Goal: Task Accomplishment & Management: Complete application form

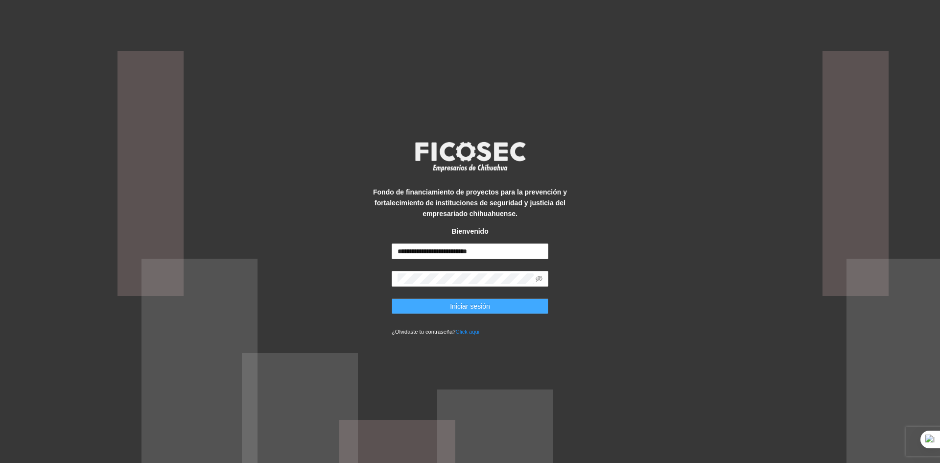
click at [430, 303] on button "Iniciar sesión" at bounding box center [470, 306] width 157 height 16
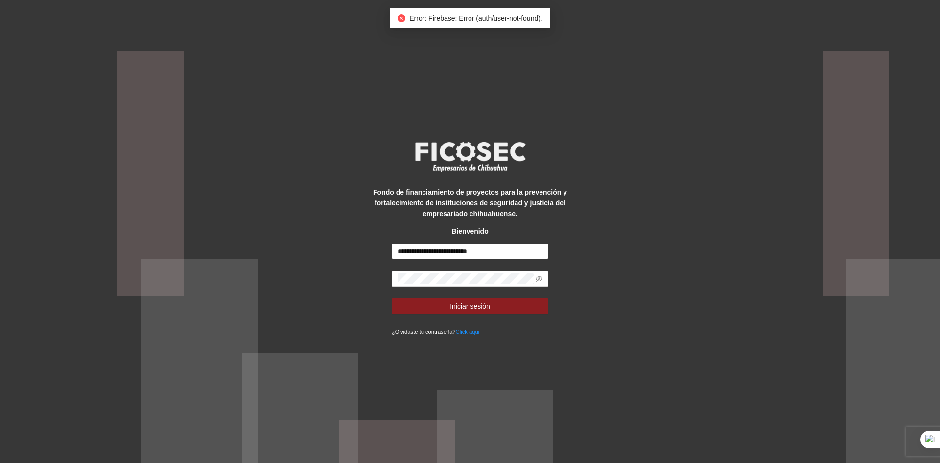
click at [420, 255] on input "**********" at bounding box center [470, 251] width 157 height 16
drag, startPoint x: 419, startPoint y: 251, endPoint x: 355, endPoint y: 260, distance: 63.8
click at [355, 260] on div "**********" at bounding box center [470, 231] width 940 height 463
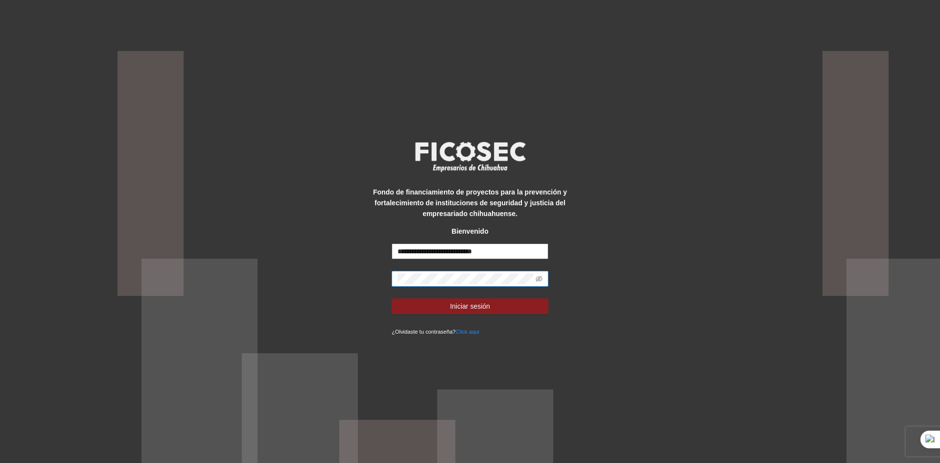
type input "**********"
click at [348, 282] on div "**********" at bounding box center [470, 231] width 940 height 463
click at [392, 298] on button "Iniciar sesión" at bounding box center [470, 306] width 157 height 16
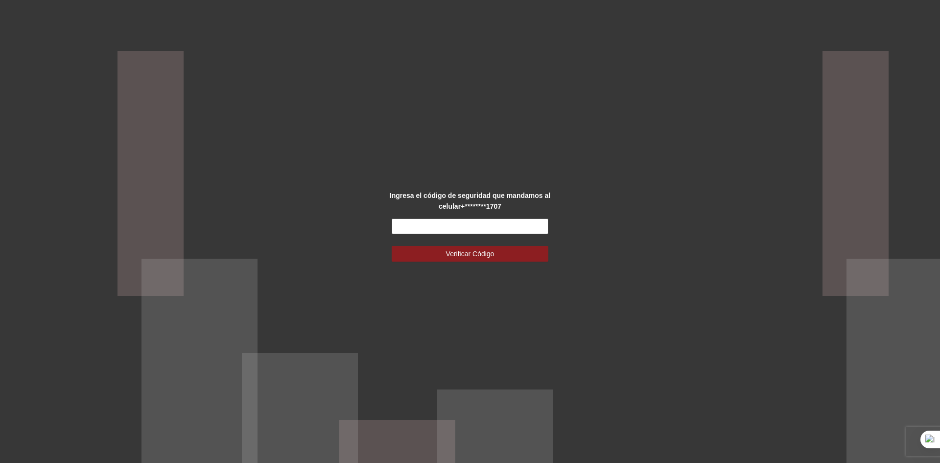
click at [447, 228] on input "text" at bounding box center [470, 226] width 157 height 16
type input "******"
click at [392, 246] on button "Verificar Código" at bounding box center [470, 254] width 157 height 16
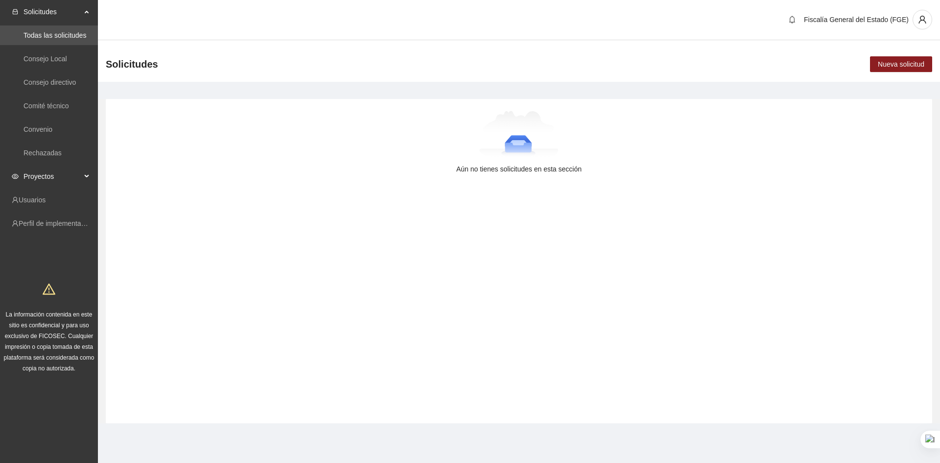
click at [65, 179] on span "Proyectos" at bounding box center [53, 176] width 58 height 20
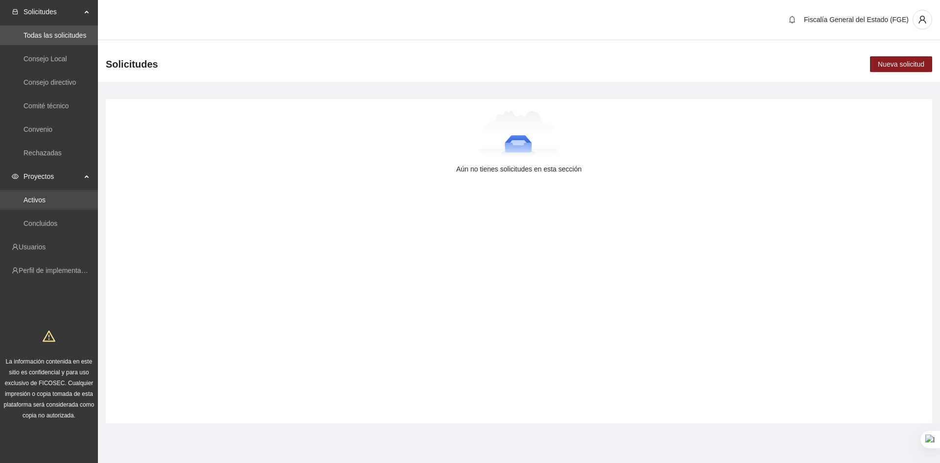
click at [44, 197] on link "Activos" at bounding box center [35, 200] width 22 height 8
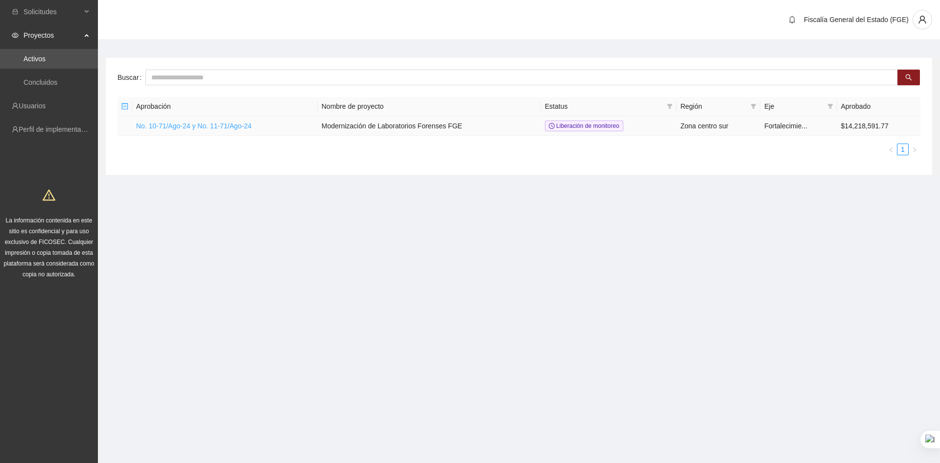
click at [236, 126] on link "No. 10-71/Ago-24 y No. 11-71/Ago-24" at bounding box center [194, 126] width 116 height 8
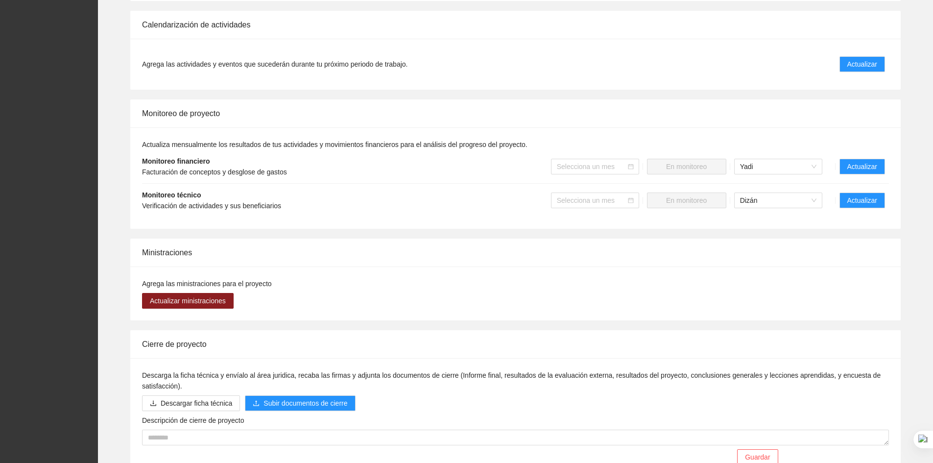
scroll to position [608, 0]
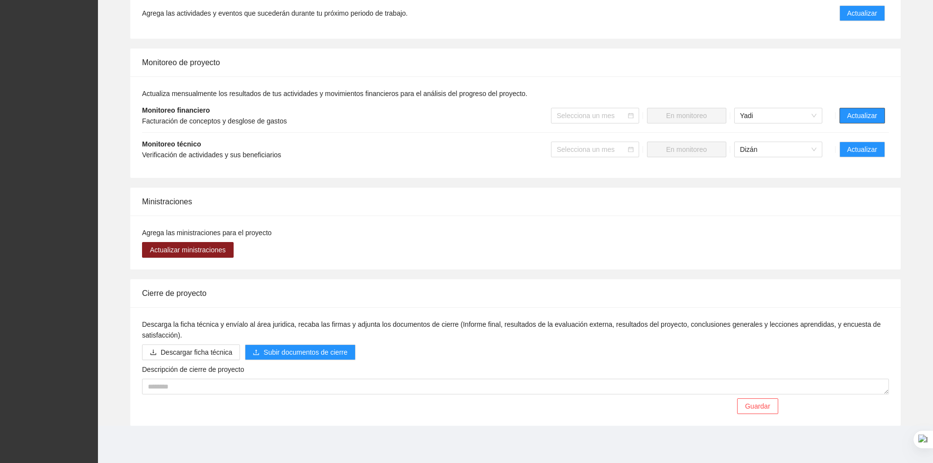
click at [849, 118] on span "Actualizar" at bounding box center [862, 115] width 30 height 11
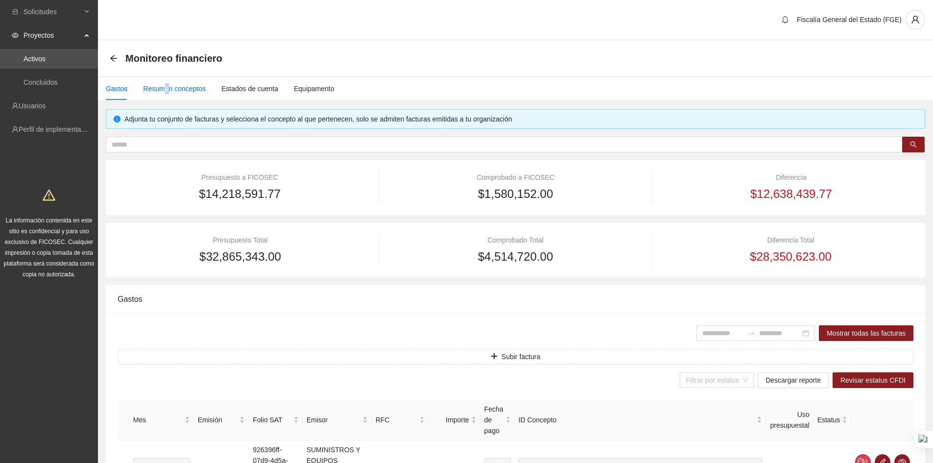
click at [164, 89] on div "Resumen conceptos" at bounding box center [174, 88] width 63 height 11
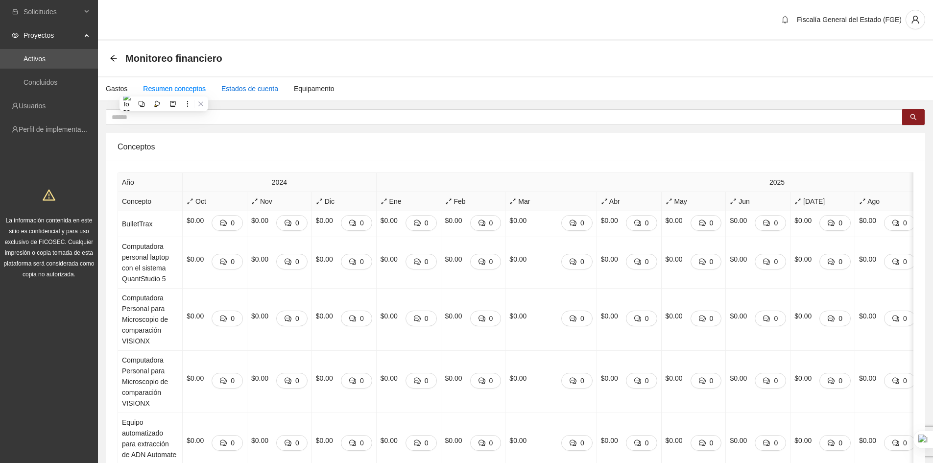
click at [249, 92] on div "Estados de cuenta" at bounding box center [249, 88] width 57 height 11
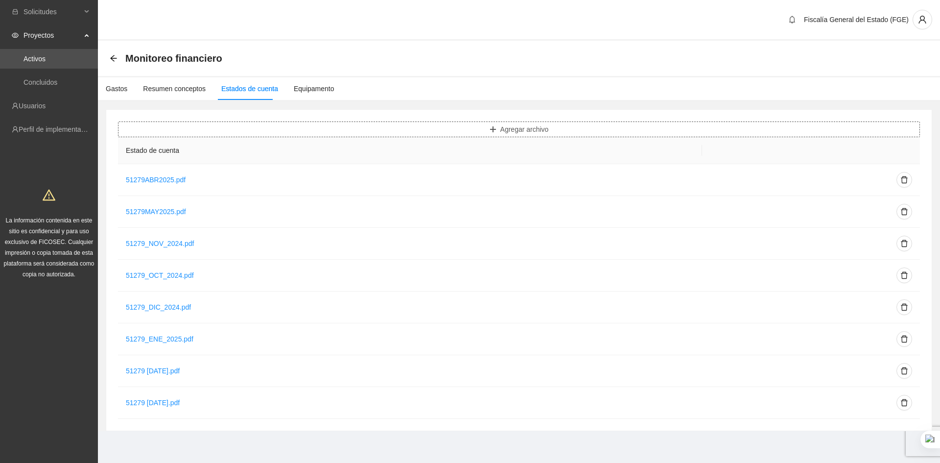
click at [500, 131] on span "Agregar archivo" at bounding box center [524, 129] width 48 height 11
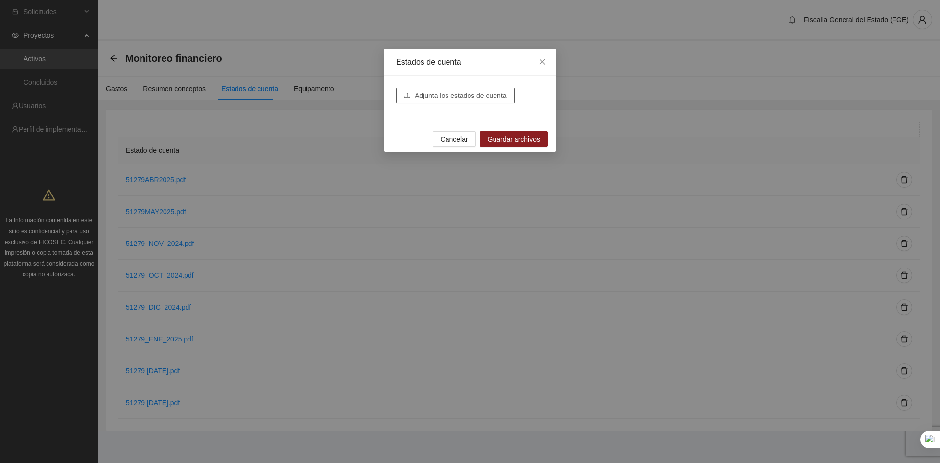
click at [446, 95] on span "Adjunta los estados de cuenta" at bounding box center [461, 95] width 92 height 11
click at [507, 155] on span "Guardar archivos" at bounding box center [514, 153] width 52 height 11
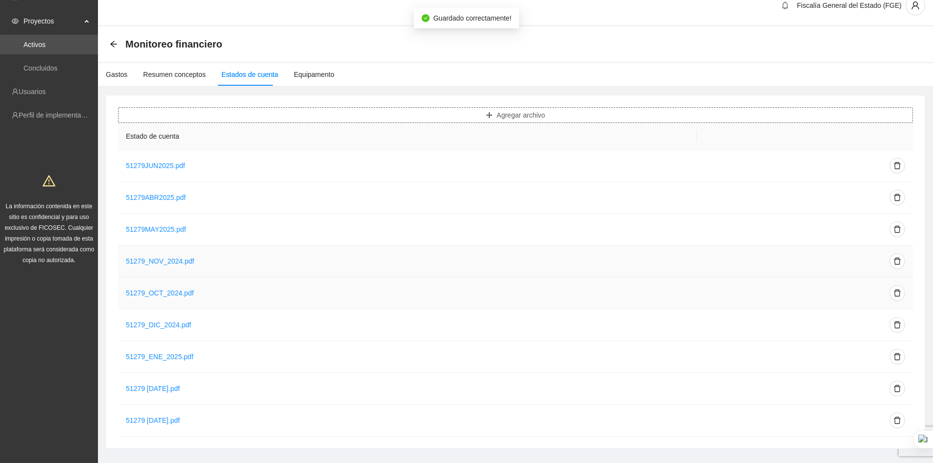
scroll to position [27, 0]
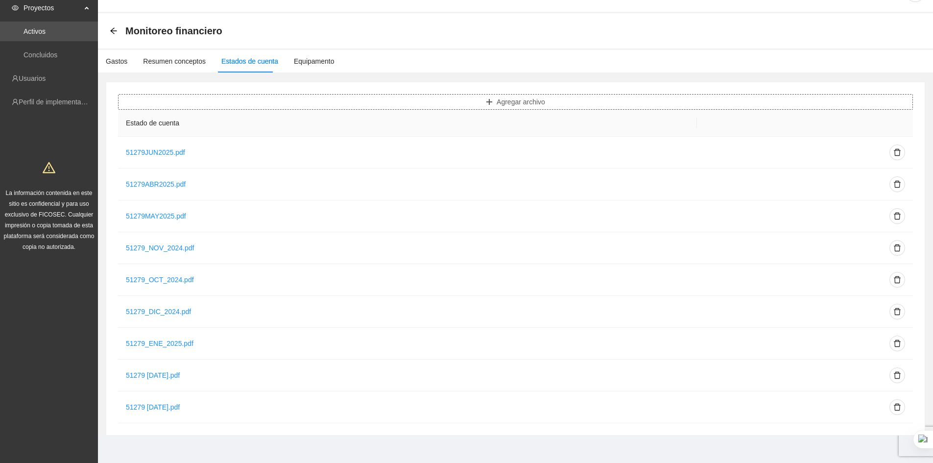
click at [505, 103] on span "Agregar archivo" at bounding box center [520, 101] width 48 height 11
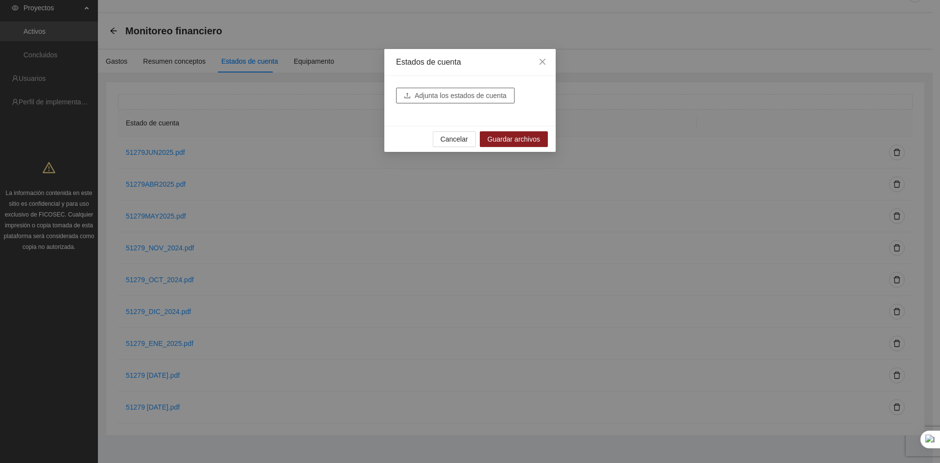
click at [438, 94] on span "Adjunta los estados de cuenta" at bounding box center [461, 95] width 92 height 11
click at [499, 156] on span "Guardar archivos" at bounding box center [514, 153] width 52 height 11
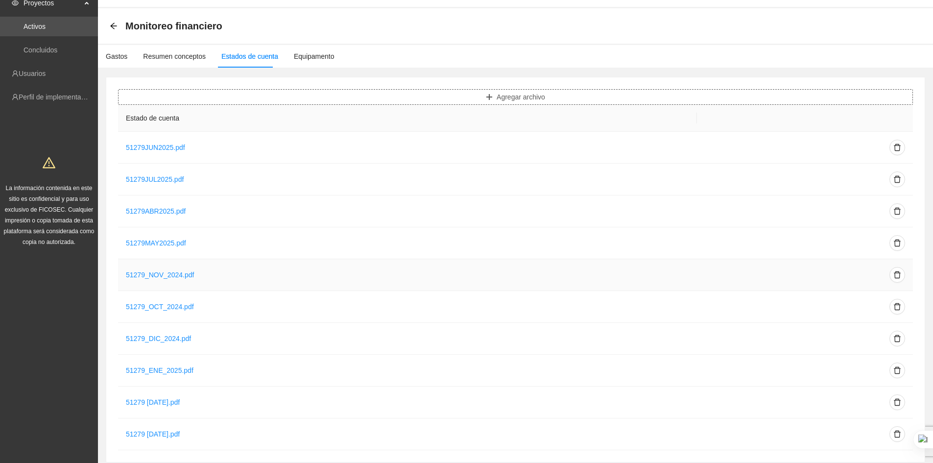
scroll to position [0, 0]
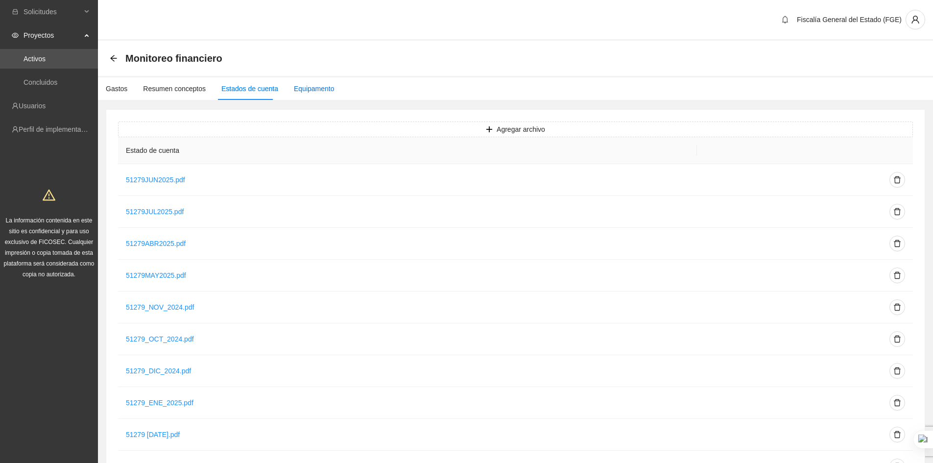
click at [311, 90] on div "Equipamento" at bounding box center [314, 88] width 41 height 11
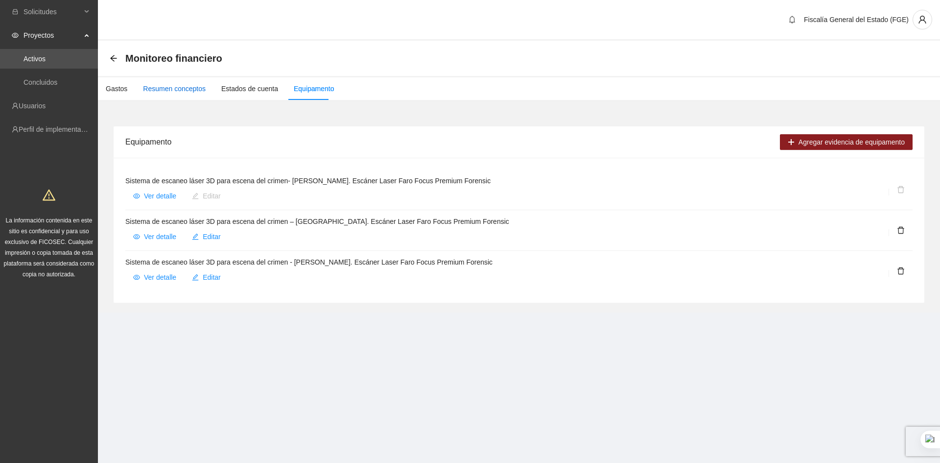
click at [168, 89] on div "Resumen conceptos" at bounding box center [174, 88] width 63 height 11
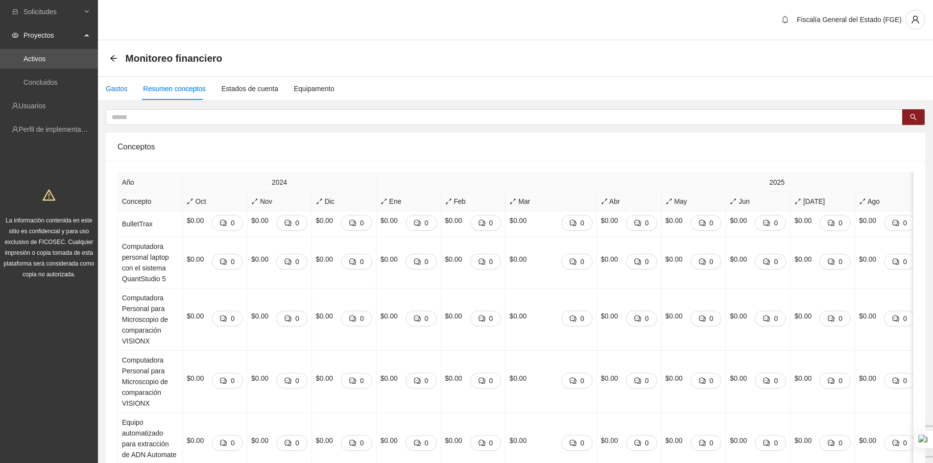
click at [115, 93] on div "Gastos" at bounding box center [117, 88] width 22 height 11
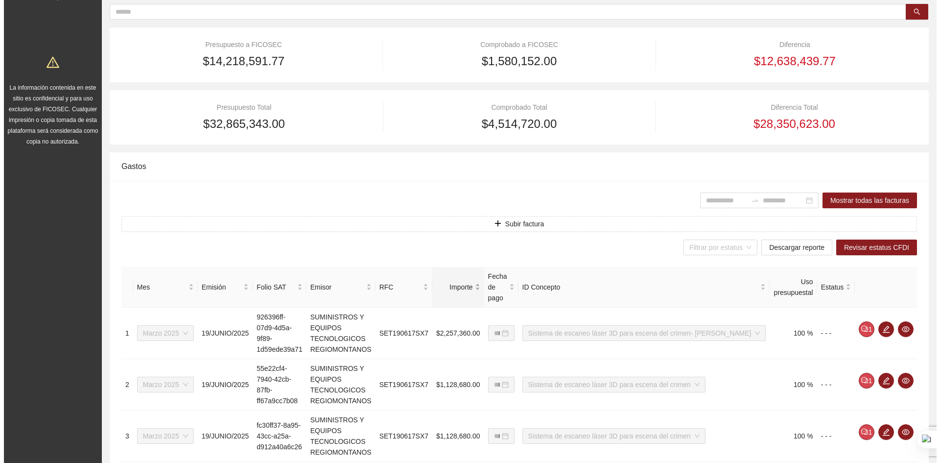
scroll to position [195, 0]
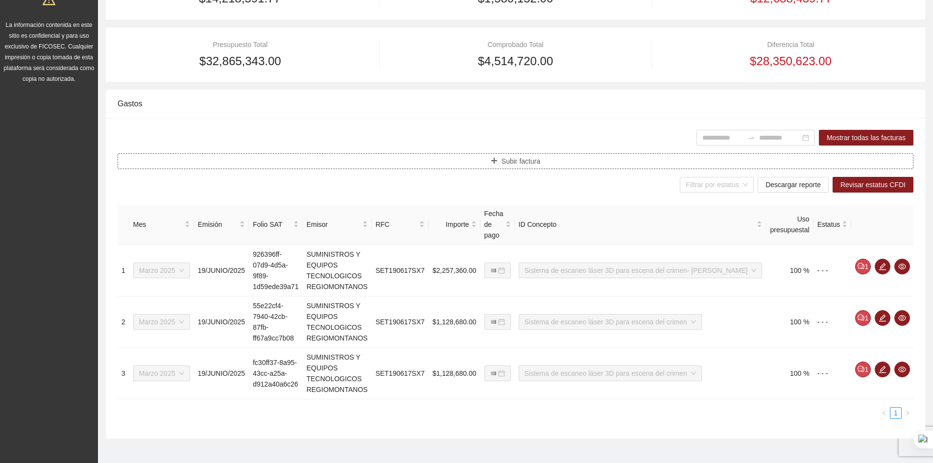
click at [522, 164] on span "Subir factura" at bounding box center [520, 161] width 39 height 11
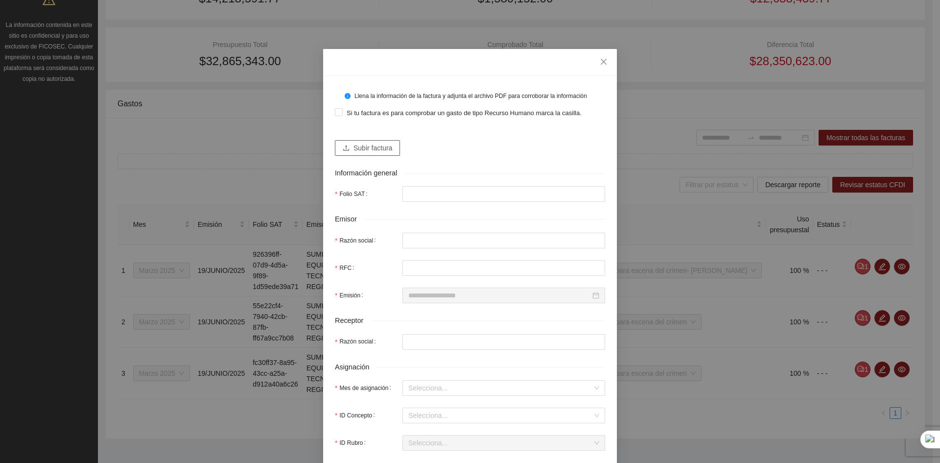
click at [365, 150] on span "Subir factura" at bounding box center [373, 147] width 39 height 11
click at [356, 151] on span "Subir factura" at bounding box center [373, 147] width 39 height 11
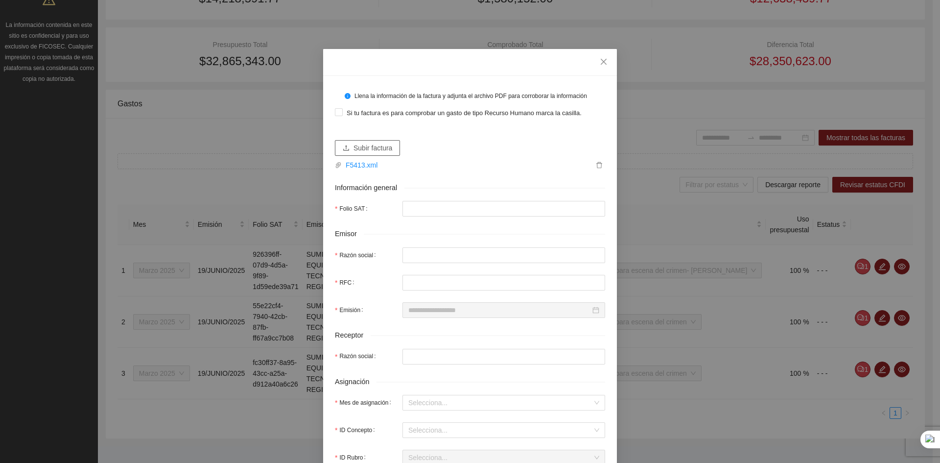
type input "**********"
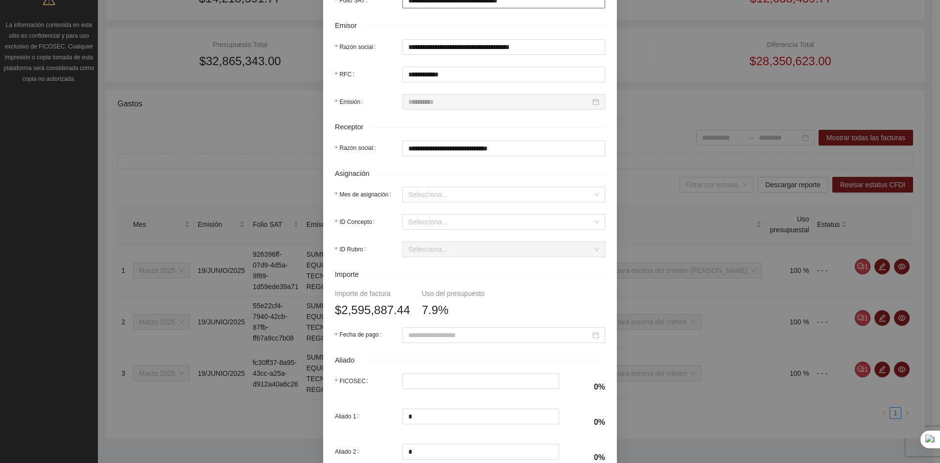
scroll to position [229, 0]
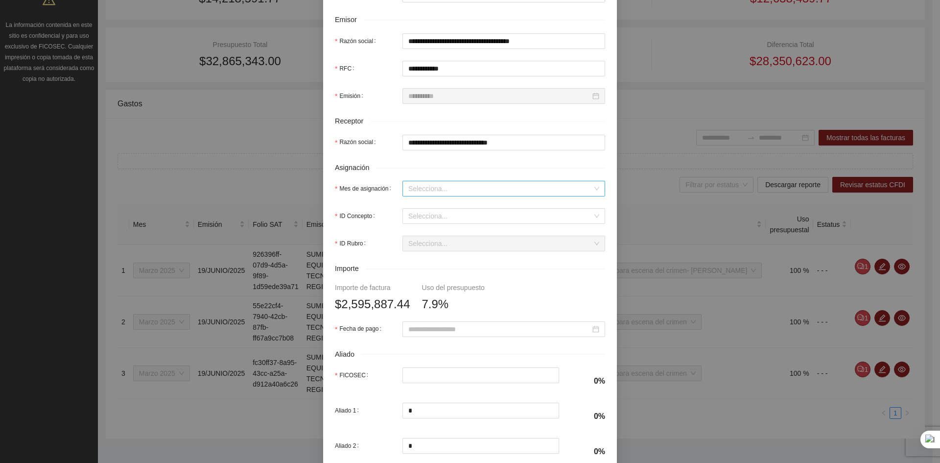
click at [449, 189] on input "Mes de asignación" at bounding box center [500, 188] width 184 height 15
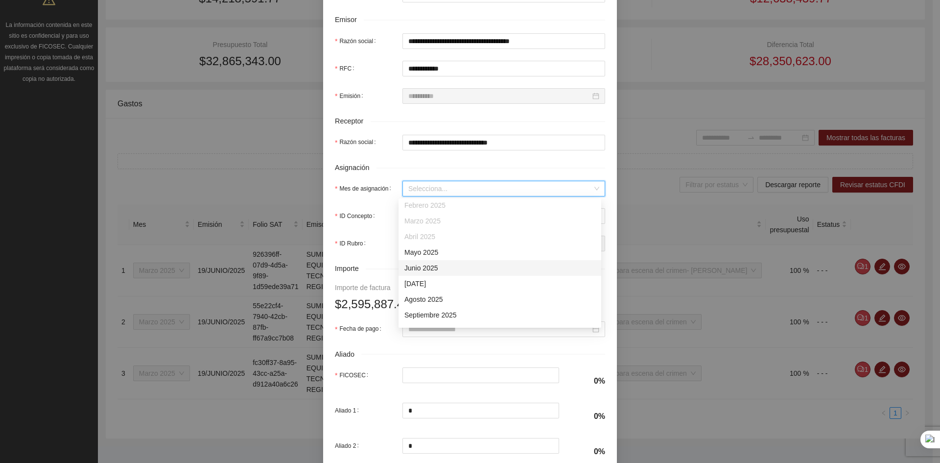
click at [415, 272] on div "Junio 2025" at bounding box center [499, 267] width 191 height 11
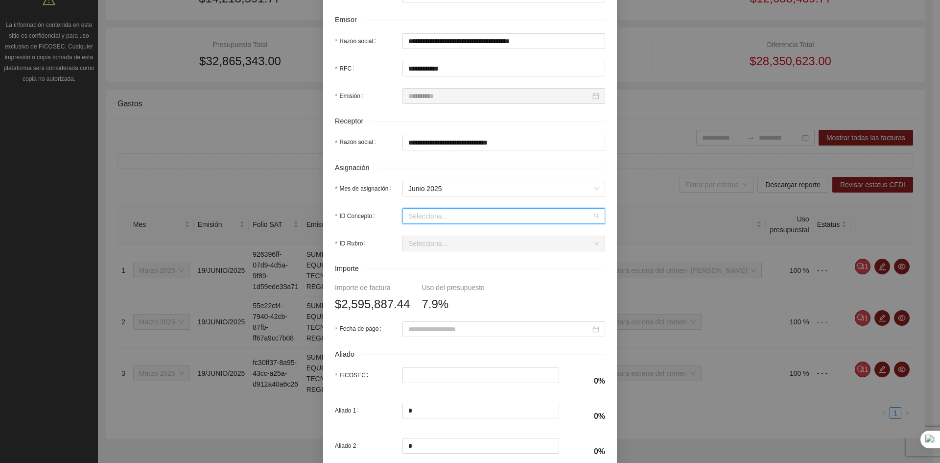
click at [420, 219] on input "ID Concepto" at bounding box center [500, 216] width 184 height 15
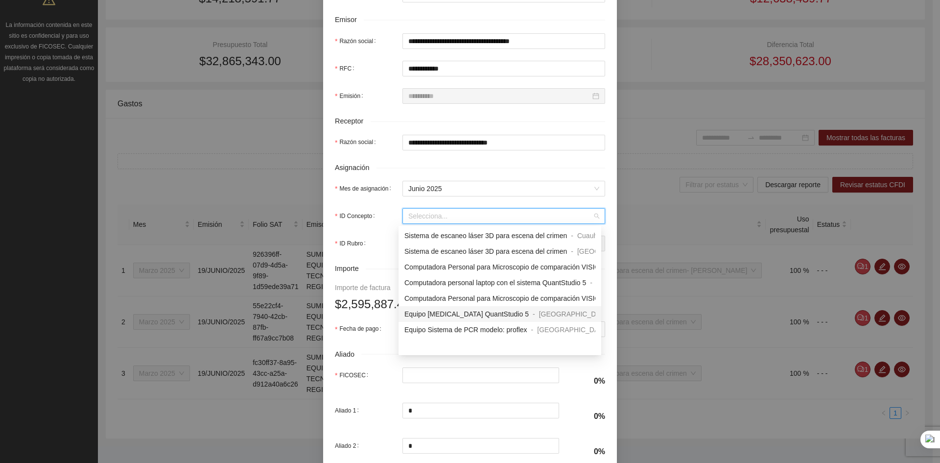
scroll to position [171, 0]
click at [458, 316] on span "Computadora personal laptop con el sistema QuantStudio 5" at bounding box center [495, 315] width 182 height 8
type input "**********"
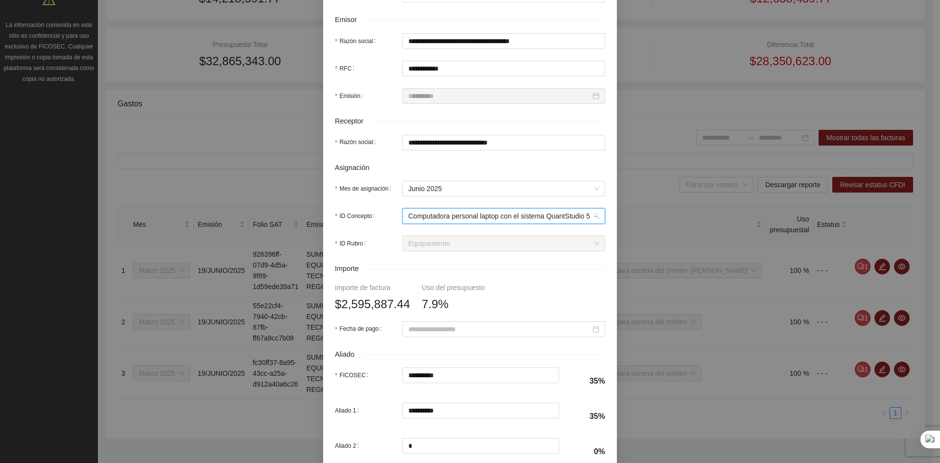
click at [449, 214] on span "Computadora personal laptop con el sistema QuantStudio 5" at bounding box center [499, 216] width 182 height 8
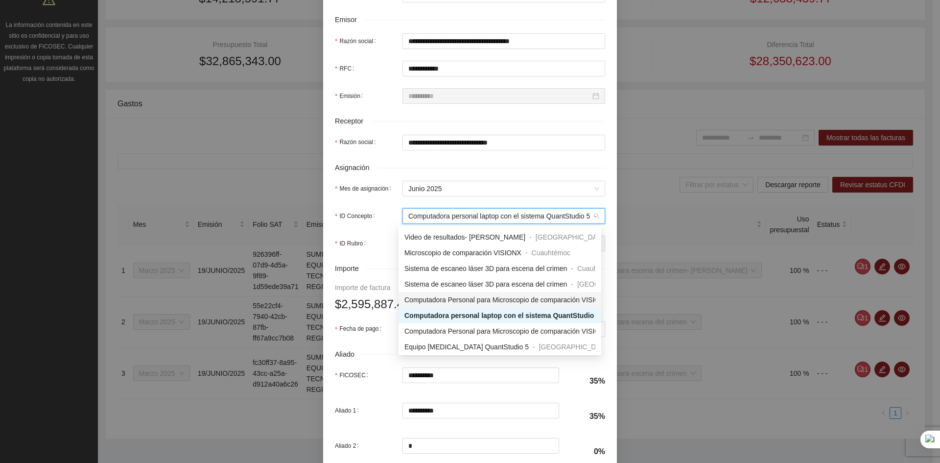
click at [472, 300] on span "Computadora Personal para Microscopio de comparación VISIONX" at bounding box center [506, 300] width 205 height 8
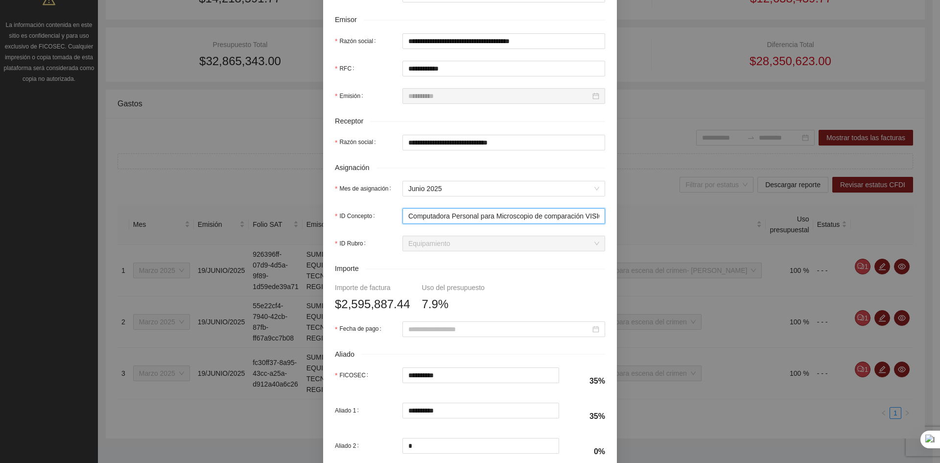
click at [515, 215] on span "Computadora Personal para Microscopio de comparación VISIONX" at bounding box center [510, 216] width 205 height 8
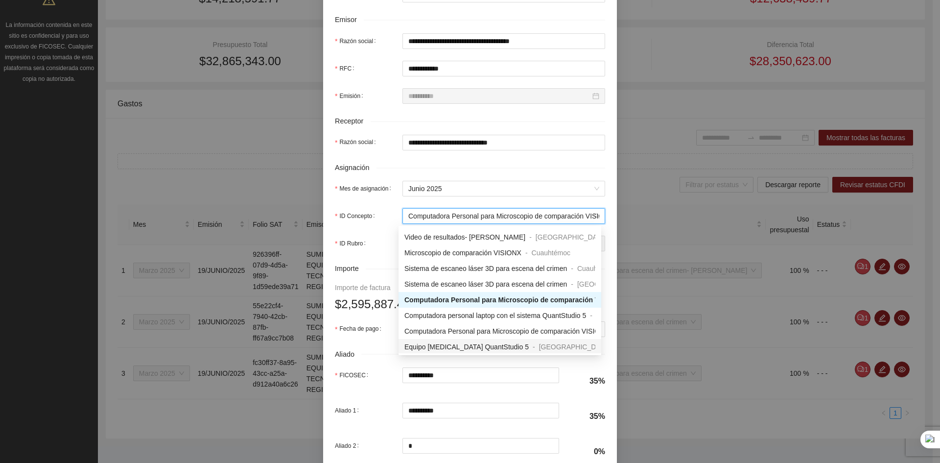
click at [492, 347] on span "Equipo PCR en Tiempo Real QuantStudio 5" at bounding box center [466, 347] width 124 height 8
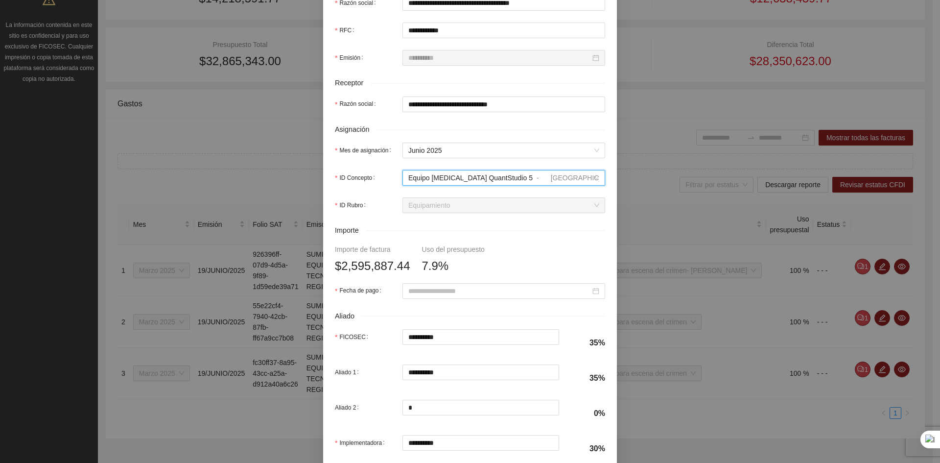
scroll to position [324, 0]
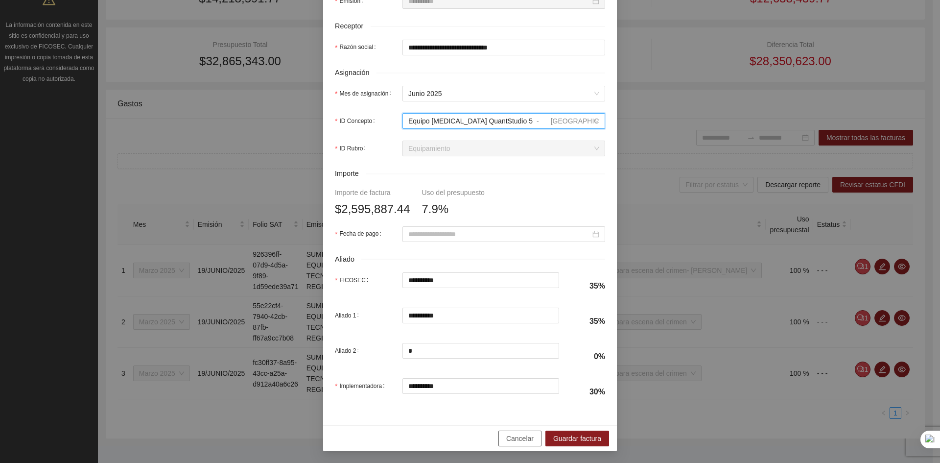
click at [531, 435] on span "Cancelar" at bounding box center [519, 438] width 27 height 11
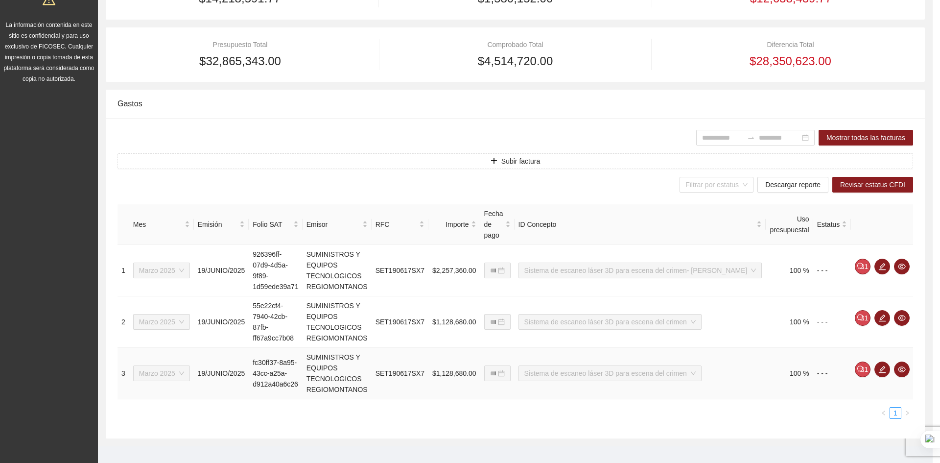
scroll to position [245, 0]
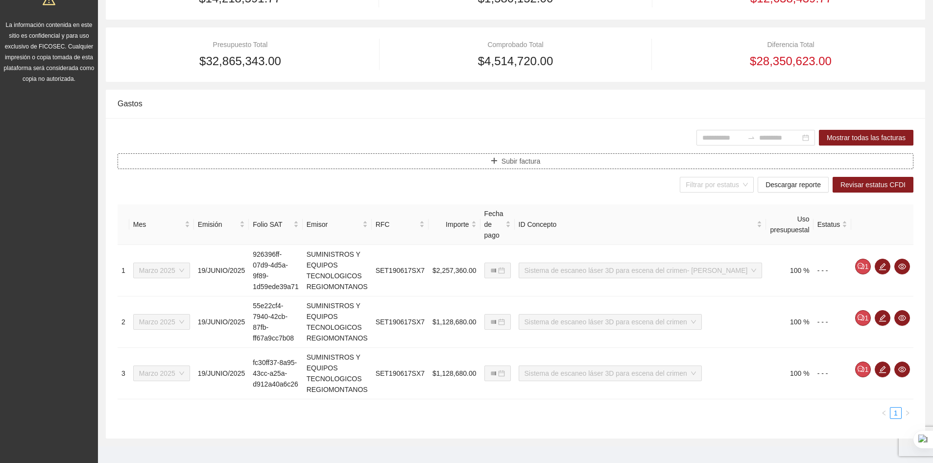
click at [488, 160] on button "Subir factura" at bounding box center [516, 161] width 796 height 16
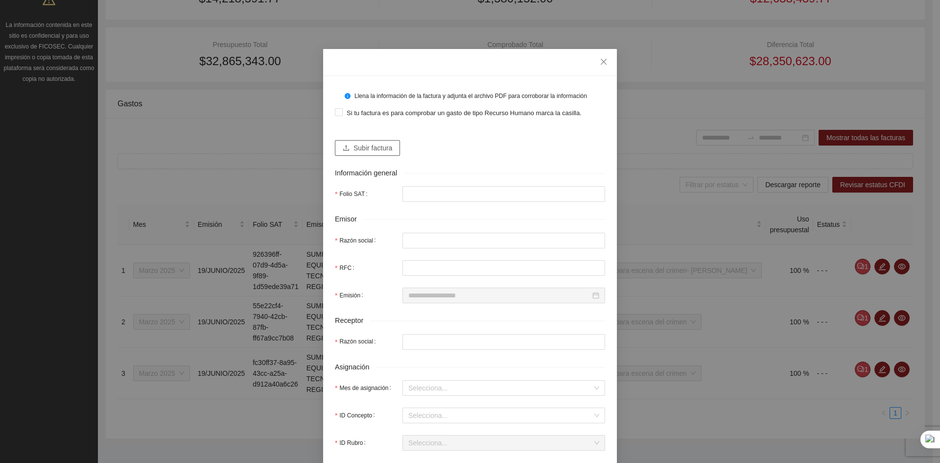
click at [371, 145] on span "Subir factura" at bounding box center [373, 147] width 39 height 11
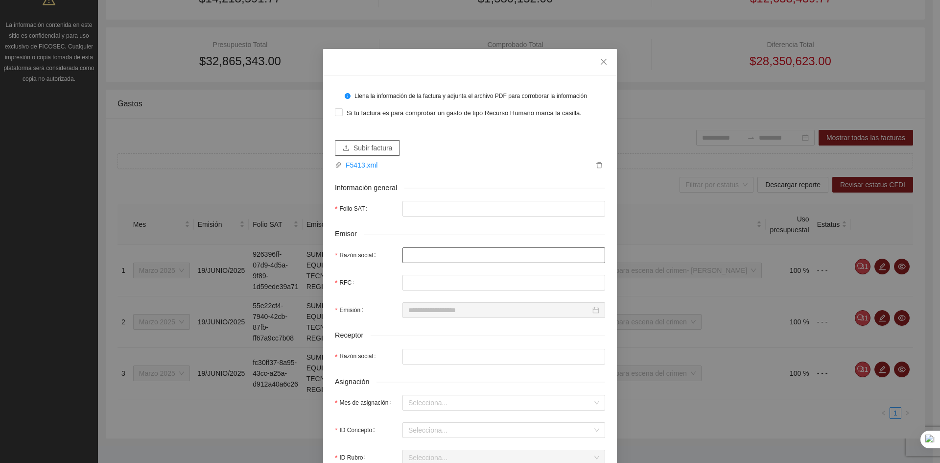
type input "**********"
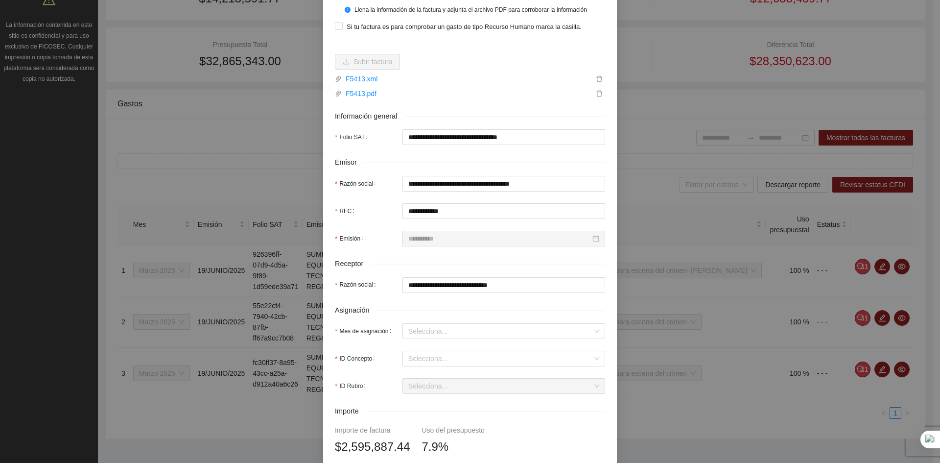
scroll to position [98, 0]
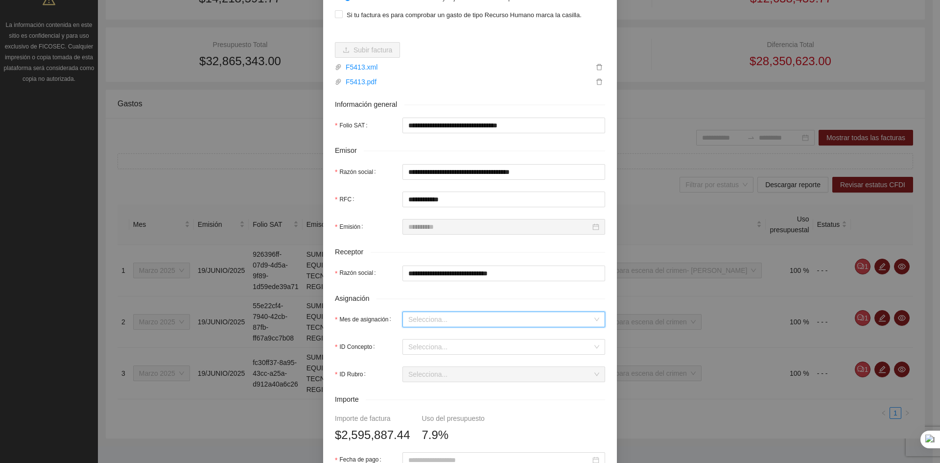
click at [433, 322] on input "Mes de asignación" at bounding box center [500, 319] width 184 height 15
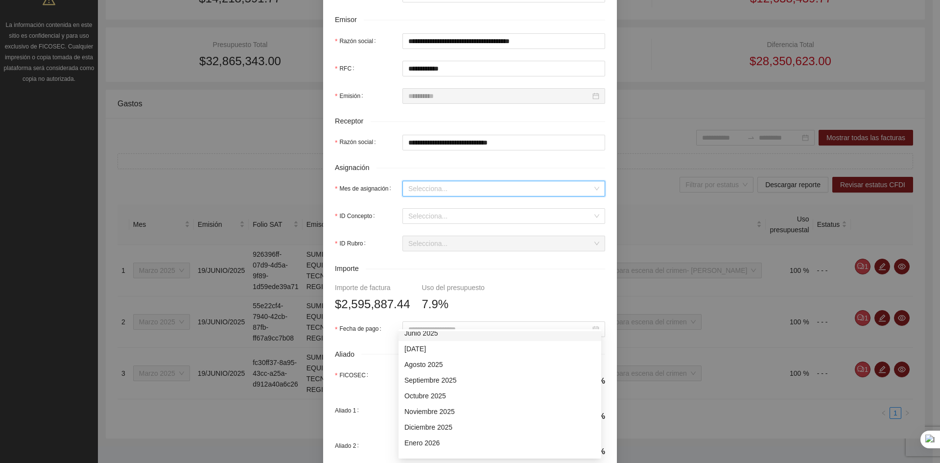
scroll to position [98, 0]
click at [419, 397] on div "Agosto 2025" at bounding box center [499, 397] width 191 height 11
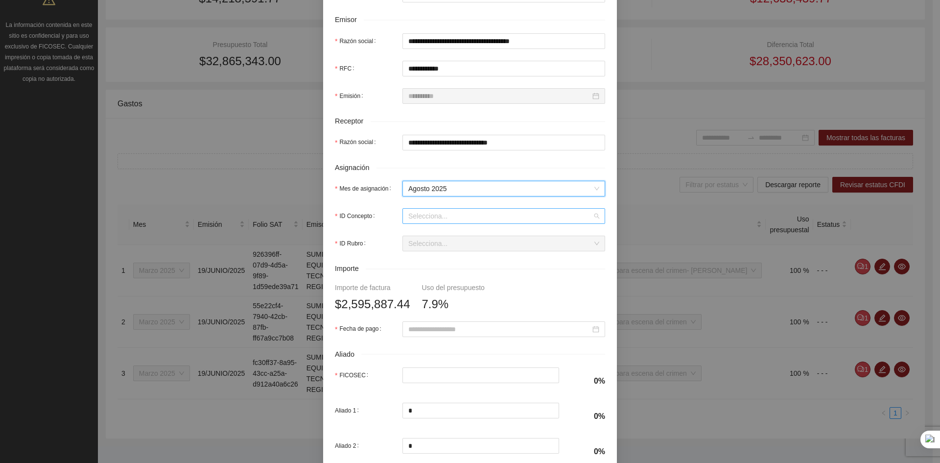
click at [416, 215] on input "ID Concepto" at bounding box center [500, 216] width 184 height 15
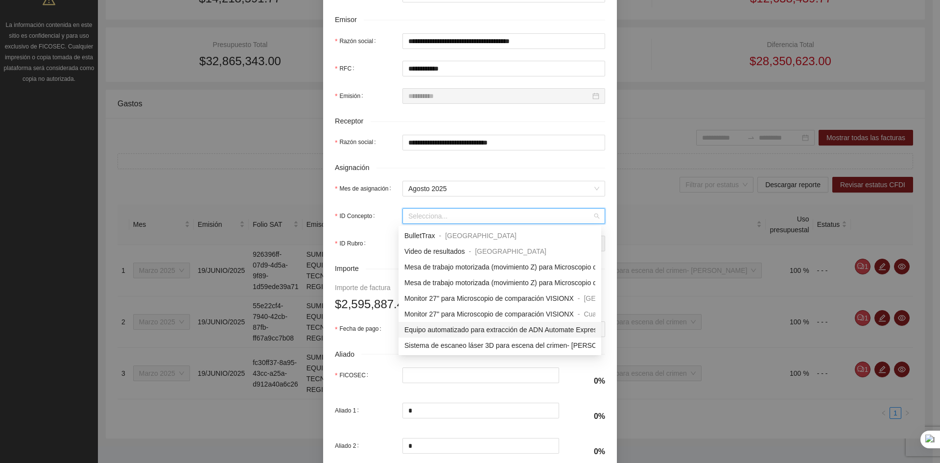
click at [482, 330] on span "Equipo automatizado para extracción de ADN Automate Express" at bounding box center [502, 330] width 196 height 8
type input "**********"
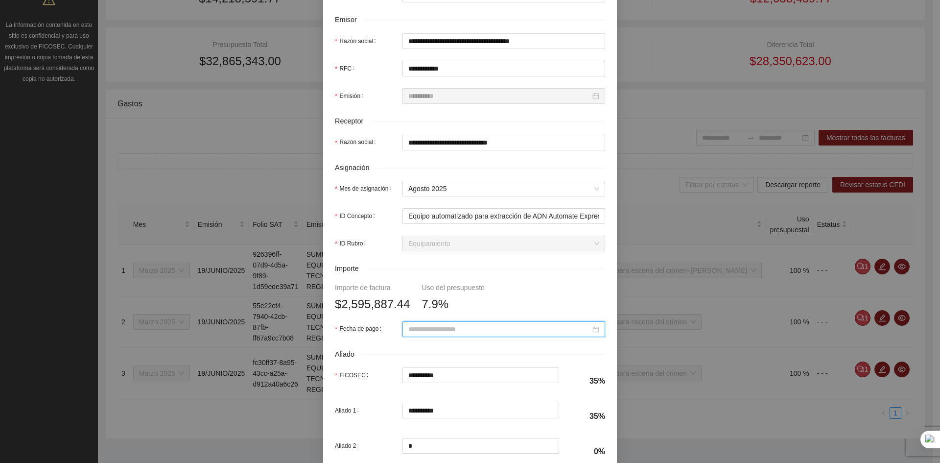
click at [432, 329] on input "Fecha de pago" at bounding box center [499, 329] width 182 height 11
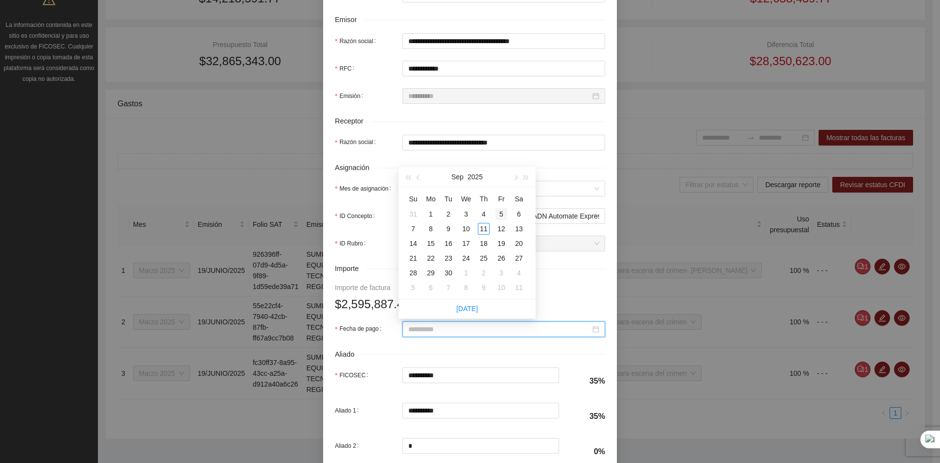
type input "**********"
click at [517, 177] on span "button" at bounding box center [515, 177] width 5 height 5
type input "**********"
click at [499, 273] on div "31" at bounding box center [502, 273] width 12 height 12
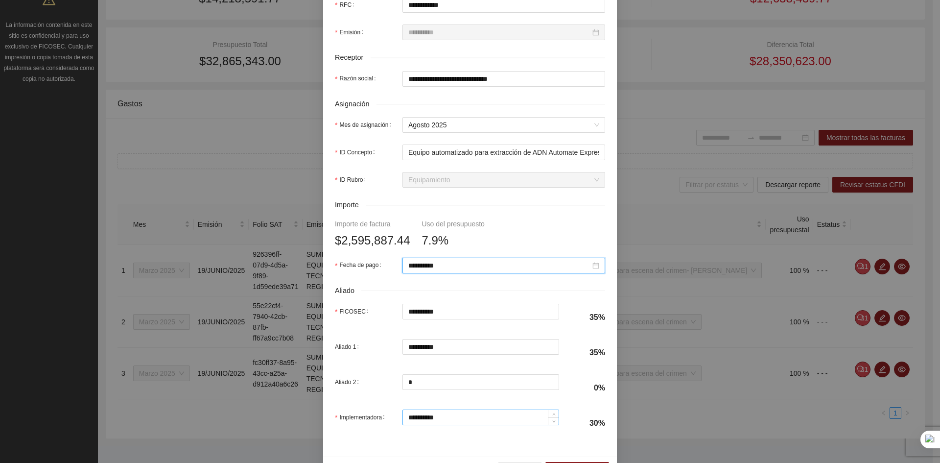
scroll to position [324, 0]
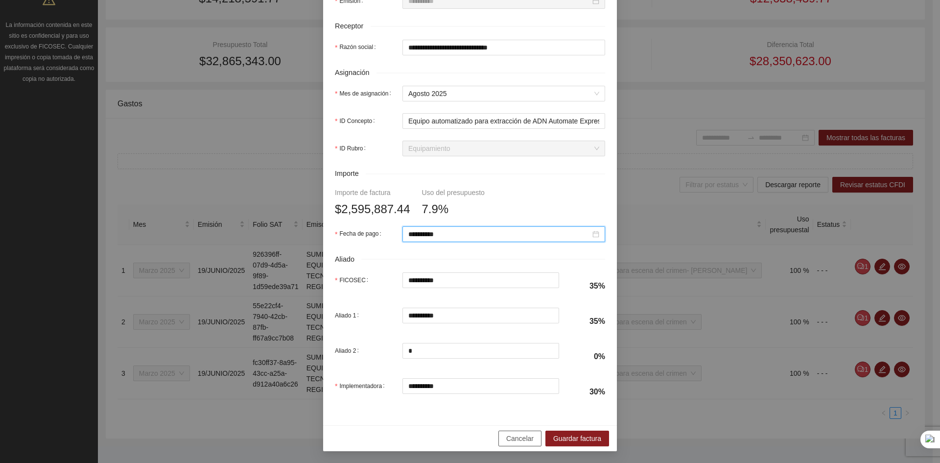
click at [524, 439] on span "Cancelar" at bounding box center [519, 438] width 27 height 11
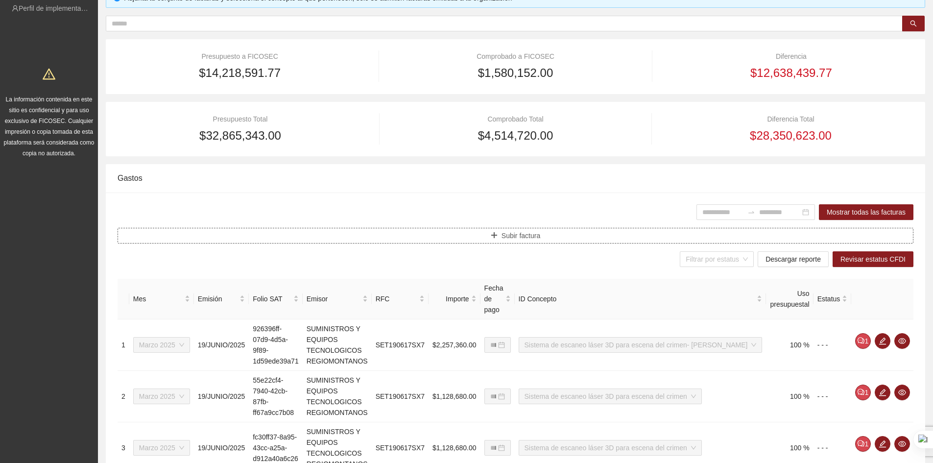
scroll to position [0, 0]
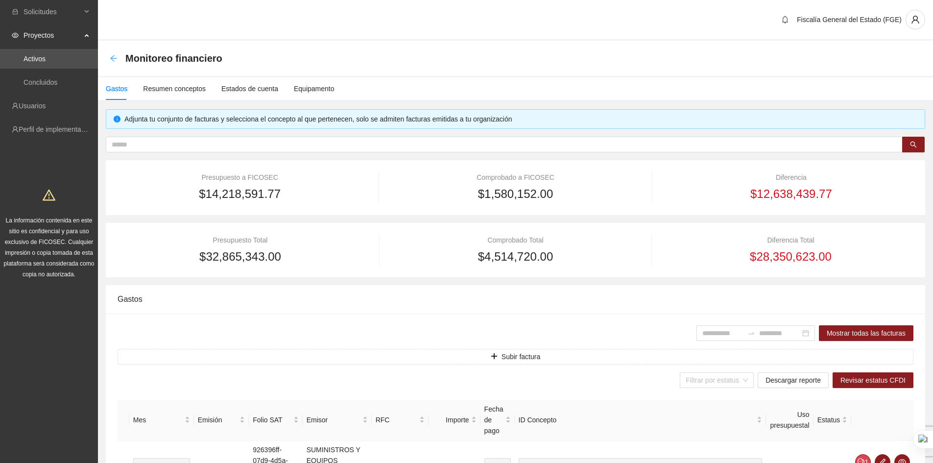
click at [111, 61] on icon "arrow-left" at bounding box center [114, 58] width 8 height 8
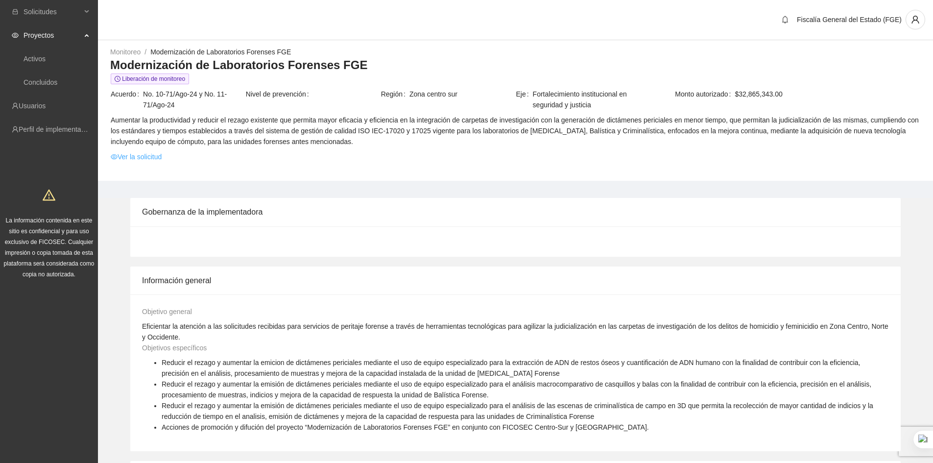
click at [145, 156] on link "Ver la solicitud" at bounding box center [136, 156] width 51 height 11
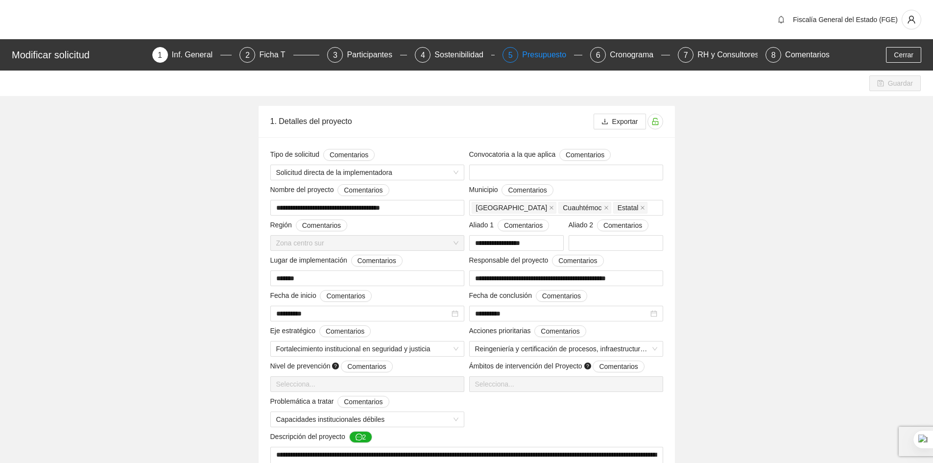
click at [548, 55] on div "Presupuesto" at bounding box center [548, 55] width 52 height 16
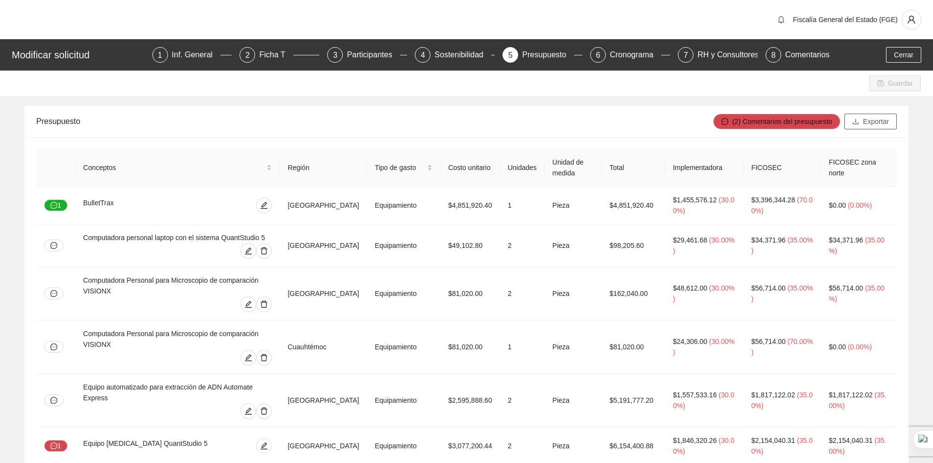
click at [875, 125] on span "Exportar" at bounding box center [876, 121] width 26 height 11
click at [901, 56] on span "Cerrar" at bounding box center [904, 54] width 20 height 11
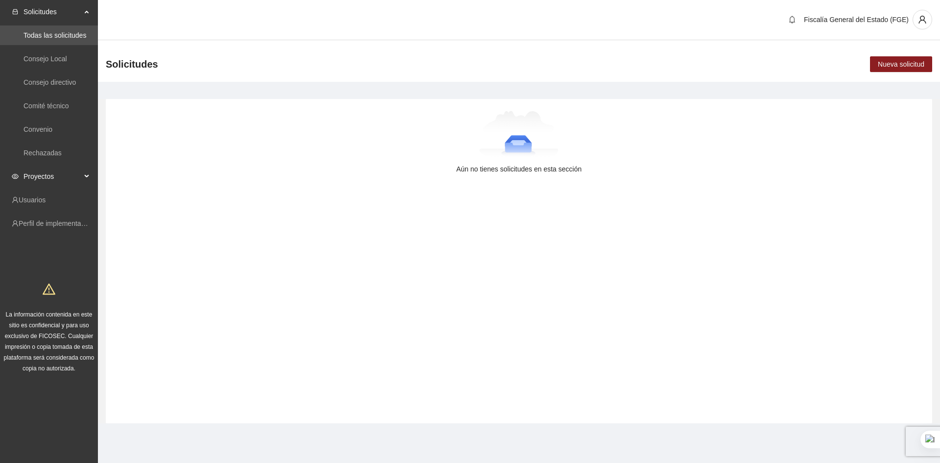
click at [50, 181] on span "Proyectos" at bounding box center [53, 176] width 58 height 20
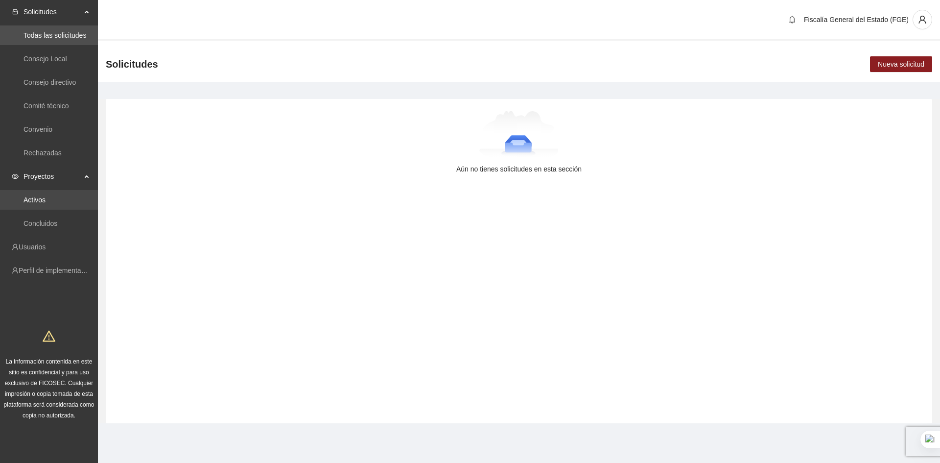
click at [40, 202] on link "Activos" at bounding box center [35, 200] width 22 height 8
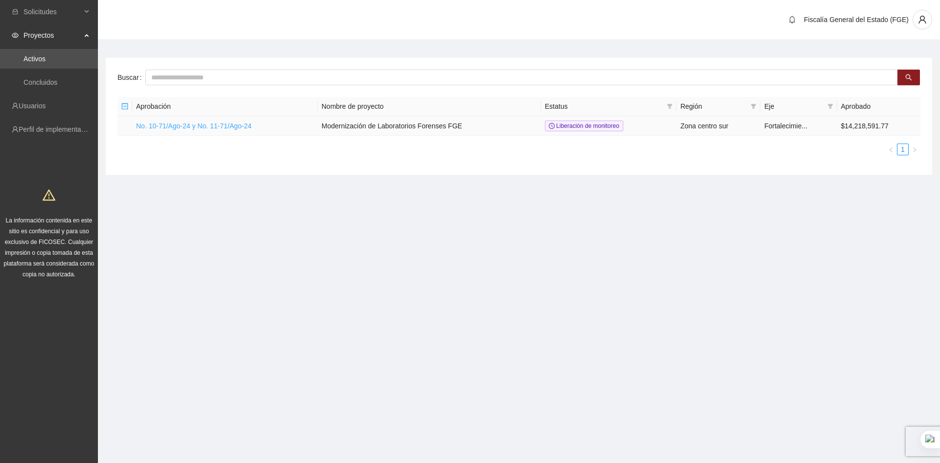
click at [221, 124] on link "No. 10-71/Ago-24 y No. 11-71/Ago-24" at bounding box center [194, 126] width 116 height 8
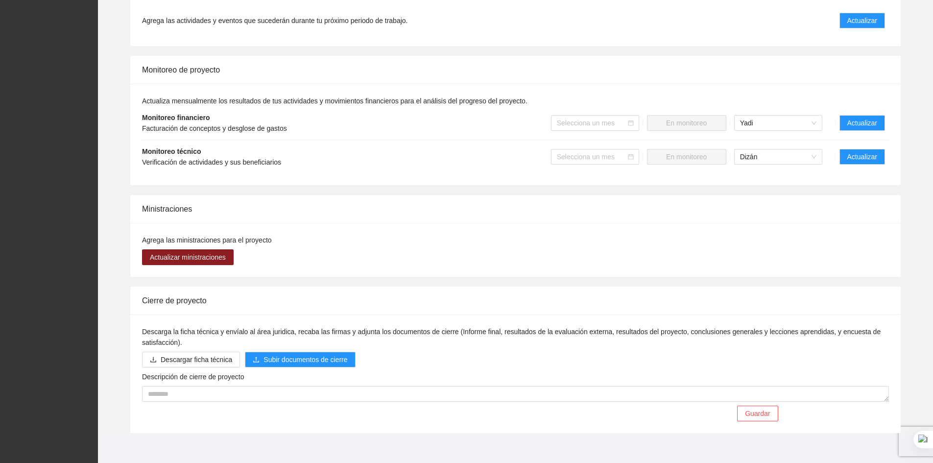
scroll to position [608, 0]
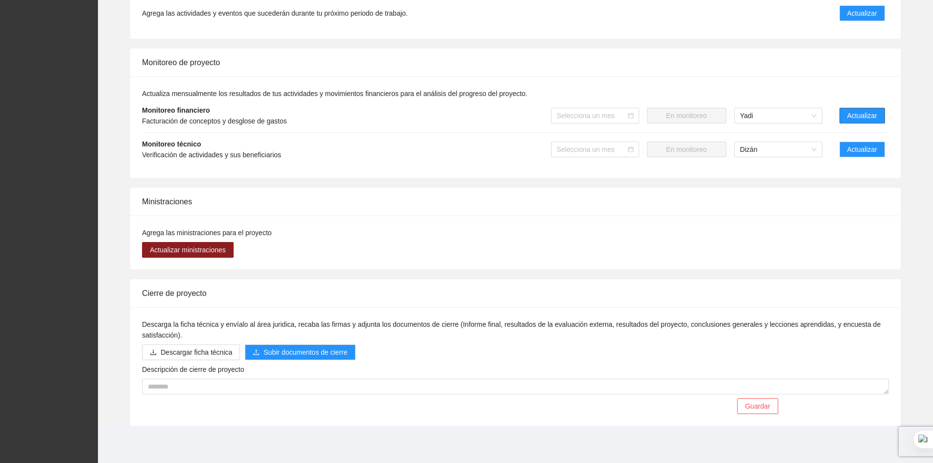
click at [852, 117] on span "Actualizar" at bounding box center [862, 115] width 30 height 11
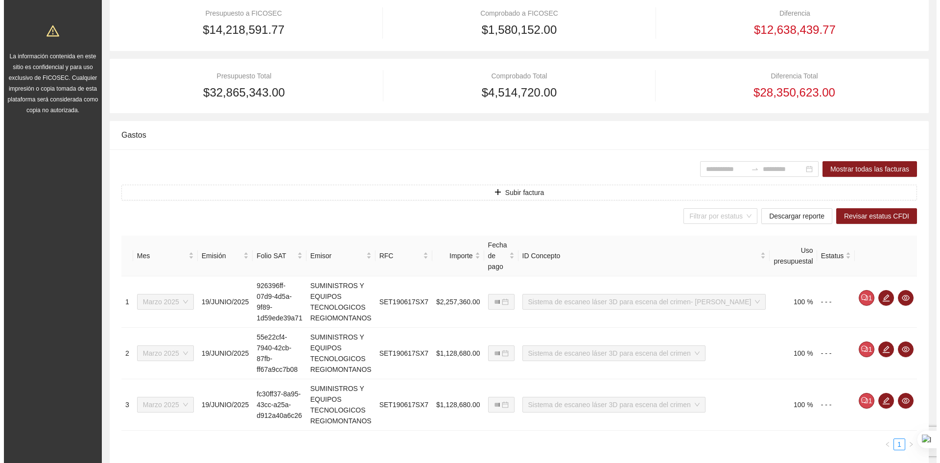
scroll to position [195, 0]
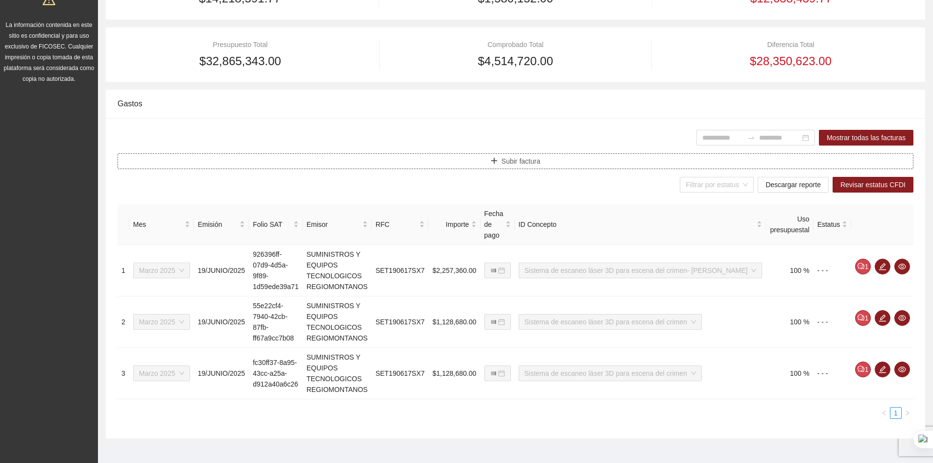
click at [515, 164] on span "Subir factura" at bounding box center [520, 161] width 39 height 11
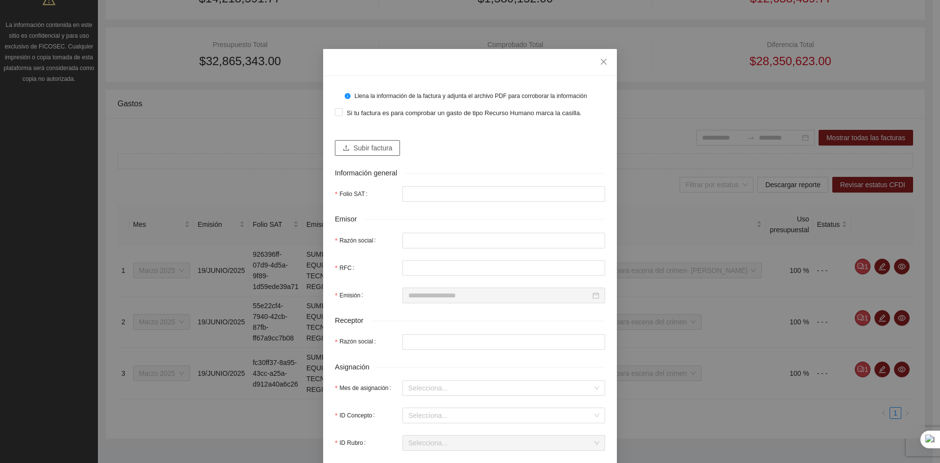
click at [371, 147] on span "Subir factura" at bounding box center [373, 147] width 39 height 11
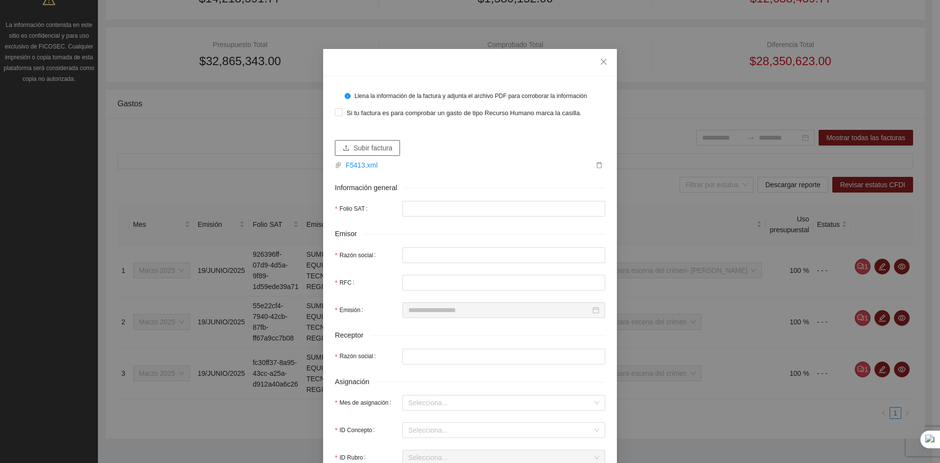
type input "**********"
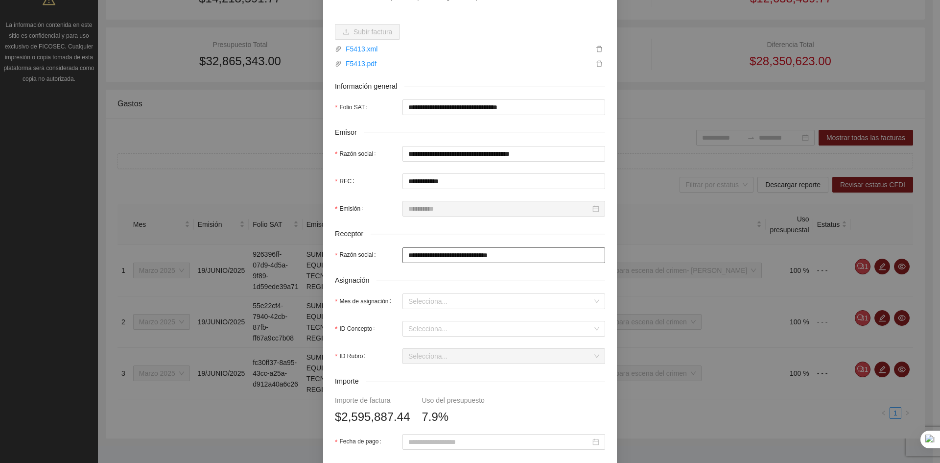
scroll to position [131, 0]
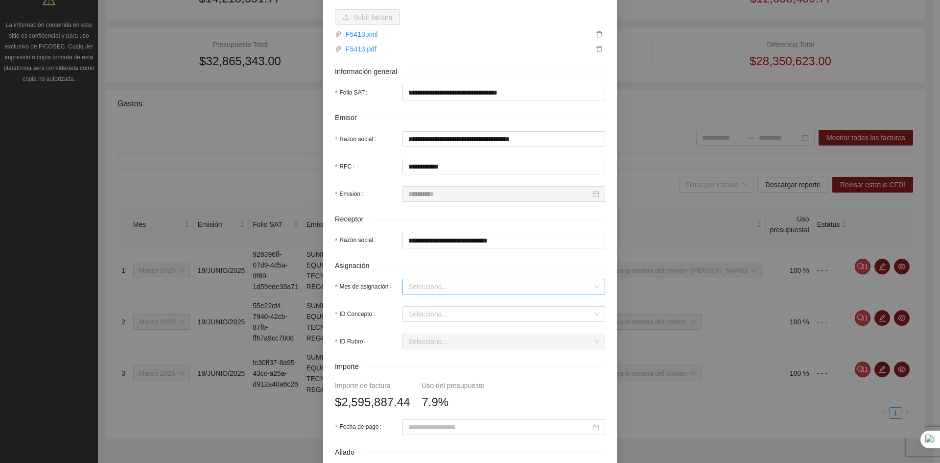
click at [446, 290] on input "Mes de asignación" at bounding box center [500, 286] width 184 height 15
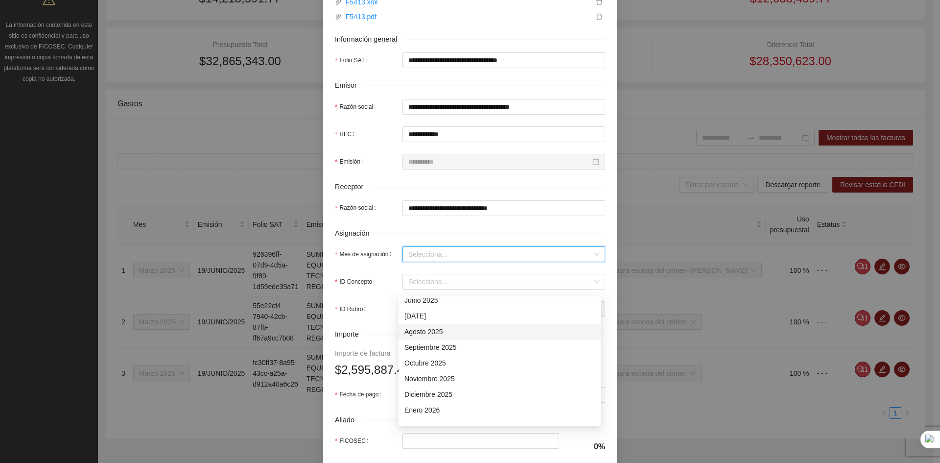
scroll to position [66, 0]
click at [420, 369] on div "Junio 2025" at bounding box center [499, 365] width 191 height 11
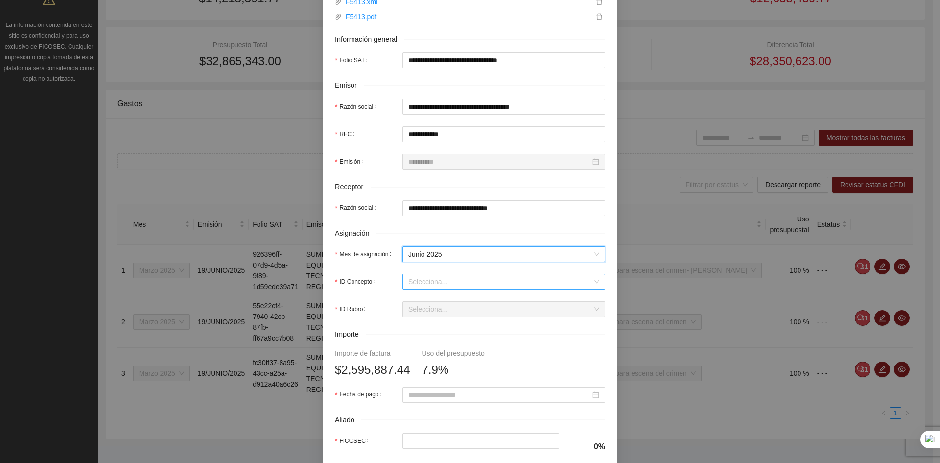
click at [432, 283] on input "ID Concepto" at bounding box center [500, 281] width 184 height 15
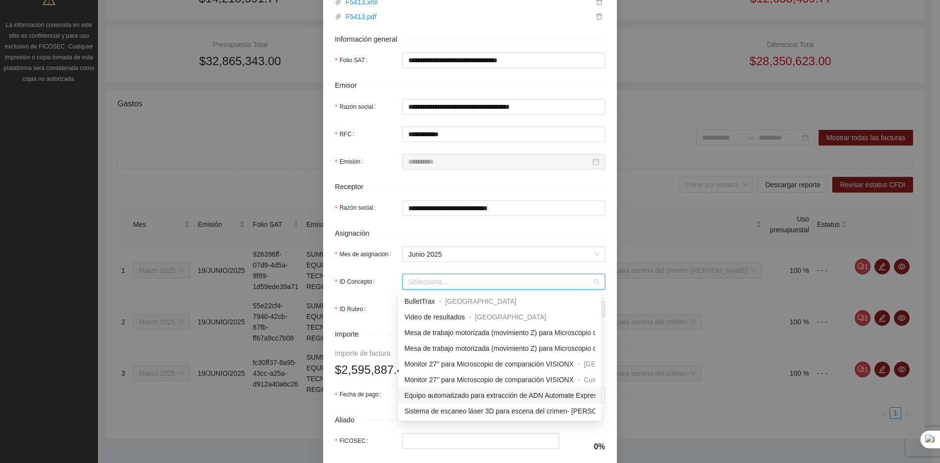
click at [478, 392] on span "Equipo automatizado para extracción de ADN Automate Express" at bounding box center [502, 395] width 196 height 8
type input "**********"
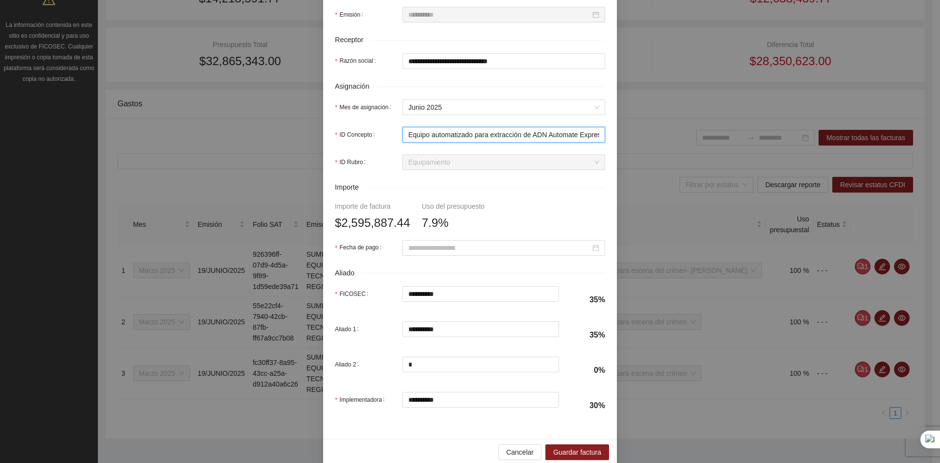
scroll to position [324, 0]
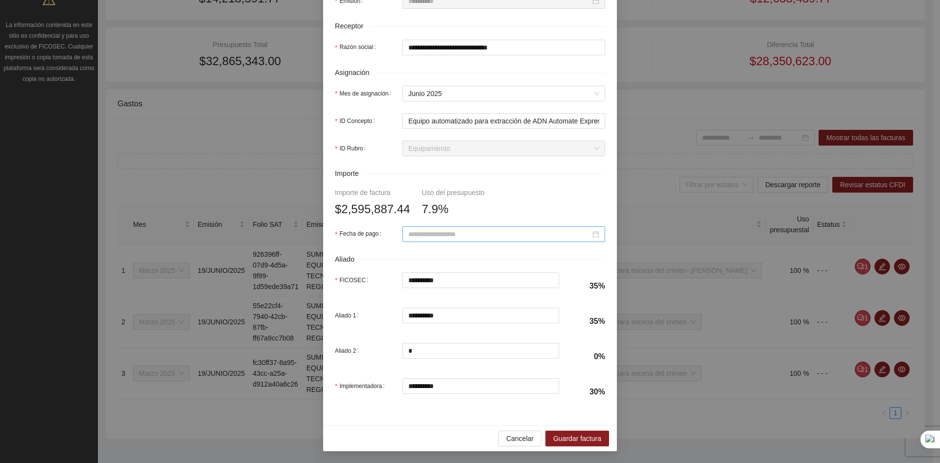
click at [446, 236] on input "Fecha de pago" at bounding box center [499, 234] width 182 height 11
click at [515, 255] on span "button" at bounding box center [515, 254] width 5 height 5
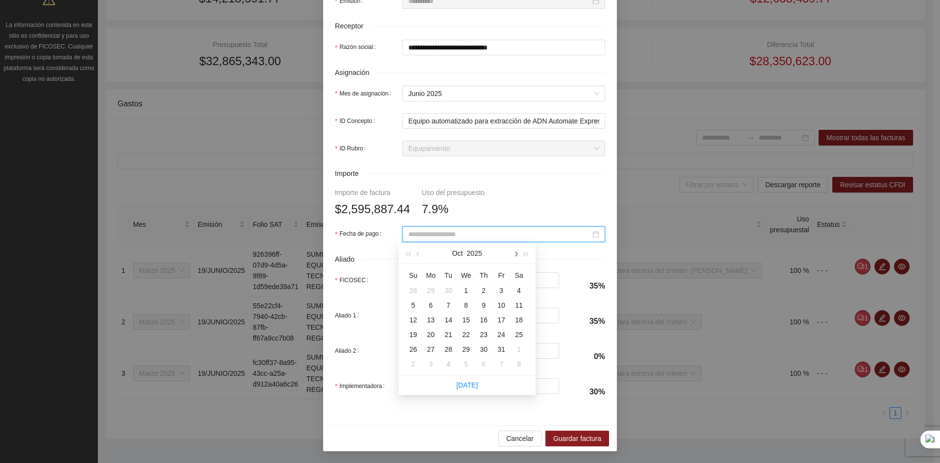
click at [515, 255] on span "button" at bounding box center [515, 254] width 5 height 5
click at [417, 254] on span "button" at bounding box center [419, 254] width 5 height 5
click at [516, 252] on span "button" at bounding box center [515, 254] width 5 height 5
click at [417, 254] on span "button" at bounding box center [419, 254] width 5 height 5
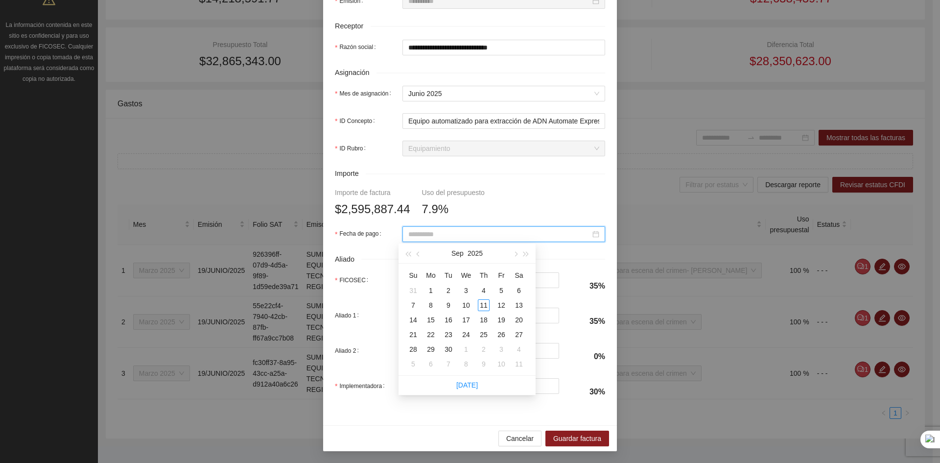
type input "**********"
click at [448, 351] on div "30" at bounding box center [449, 349] width 12 height 12
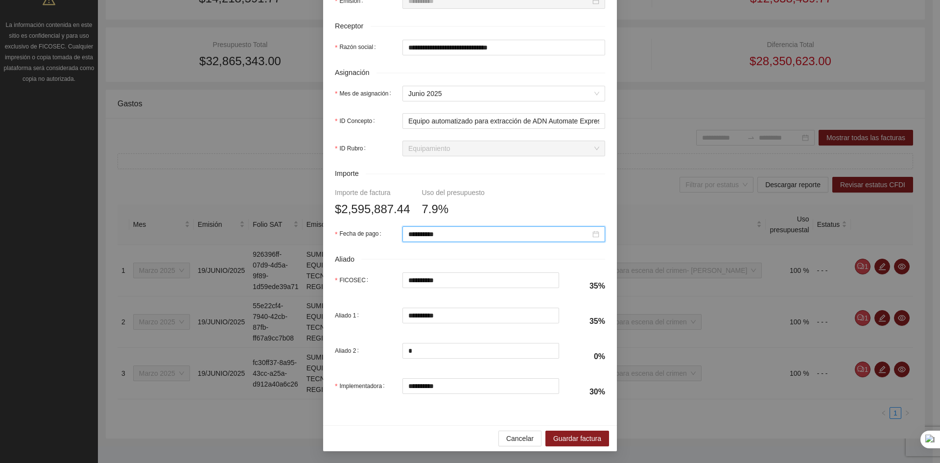
click at [511, 183] on form "**********" at bounding box center [470, 84] width 270 height 641
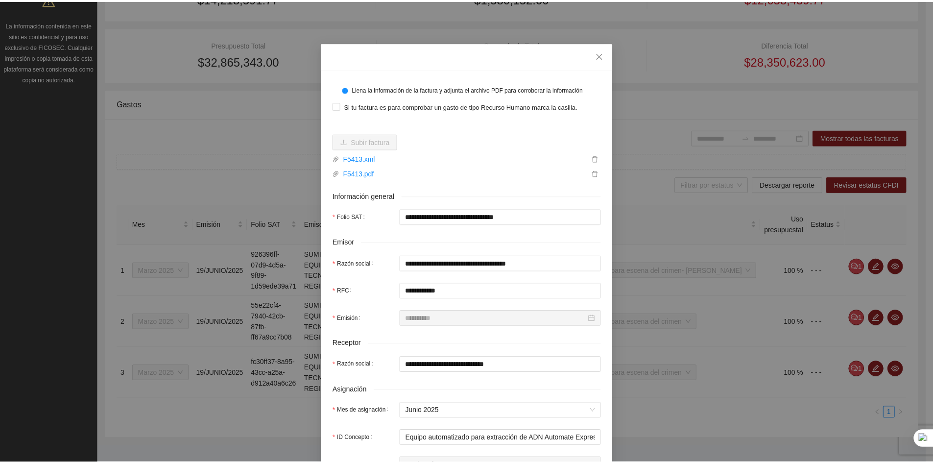
scroll to position [0, 0]
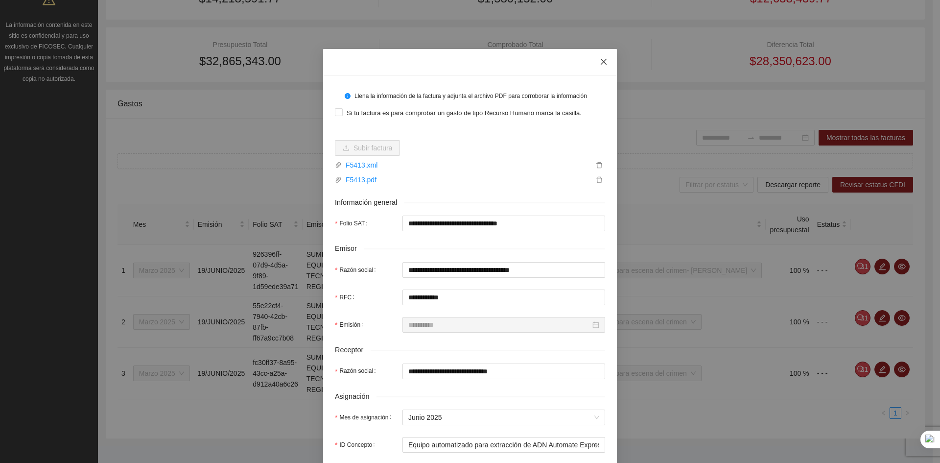
click at [601, 63] on icon "close" at bounding box center [604, 62] width 6 height 6
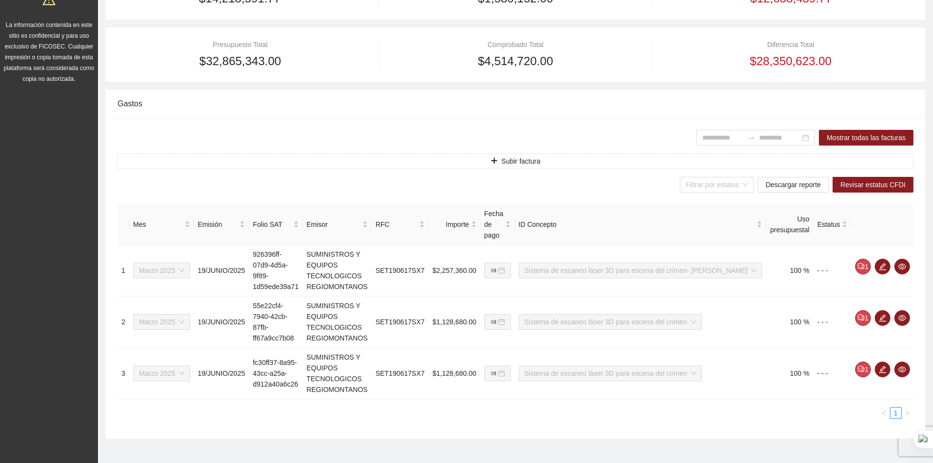
click at [442, 134] on div "Mostrar todas las facturas" at bounding box center [516, 138] width 796 height 16
click at [376, 113] on div "Gastos" at bounding box center [516, 104] width 796 height 28
